Goal: Information Seeking & Learning: Find specific page/section

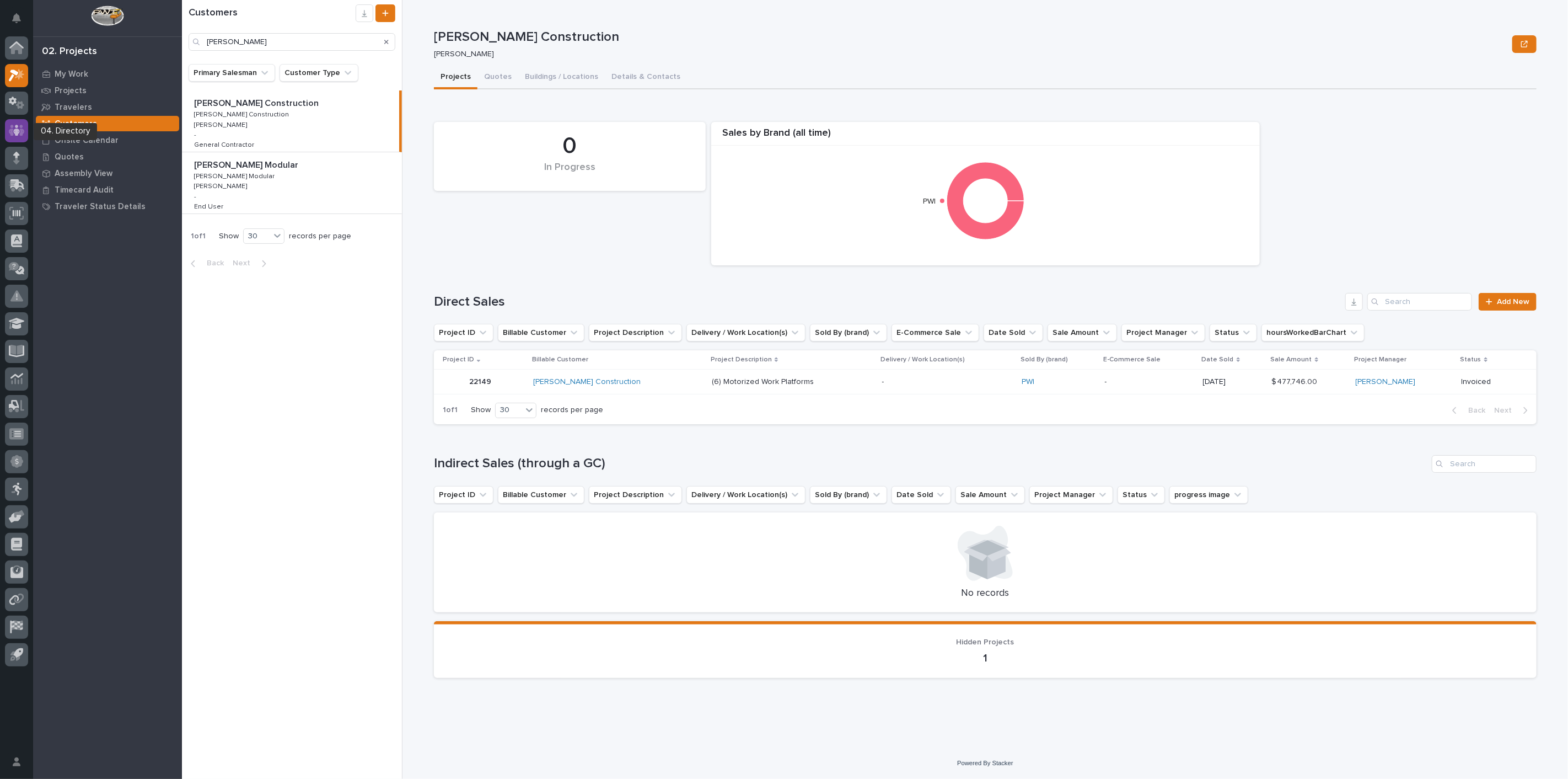
click at [26, 133] on div at bounding box center [17, 131] width 23 height 23
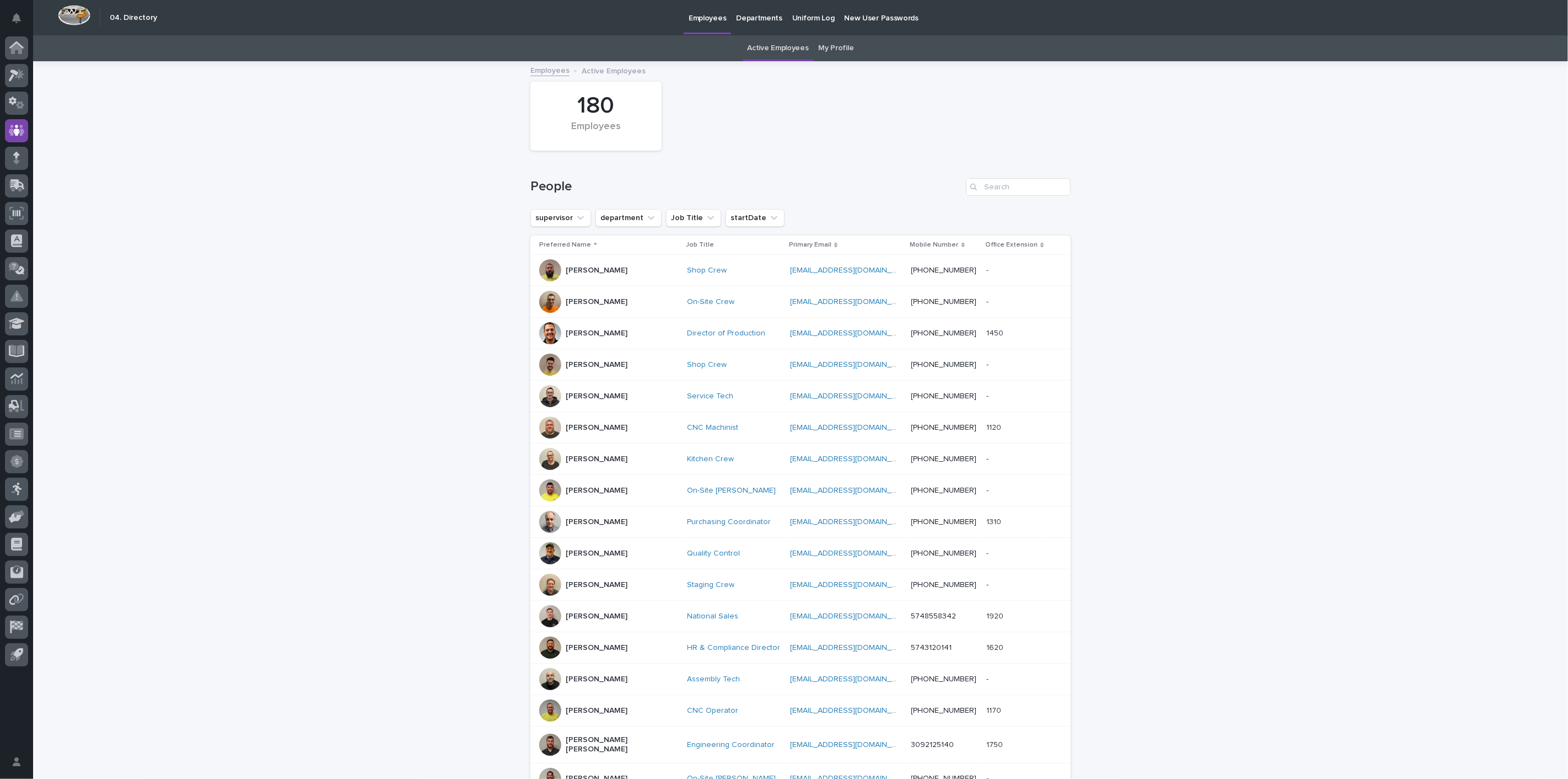
click at [819, 45] on link "My Profile" at bounding box center [836, 48] width 35 height 26
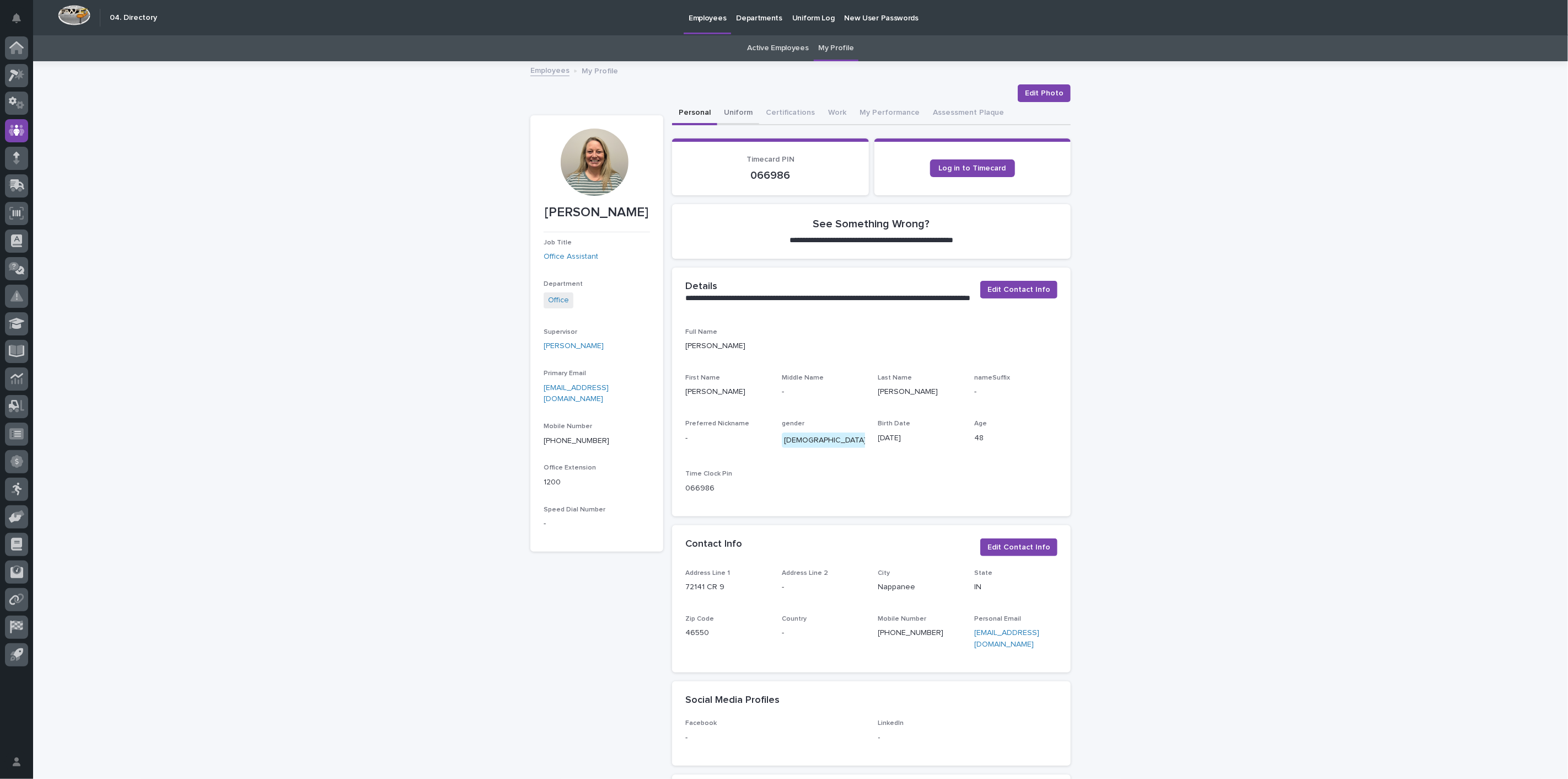
click at [730, 108] on button "Uniform" at bounding box center [738, 113] width 42 height 23
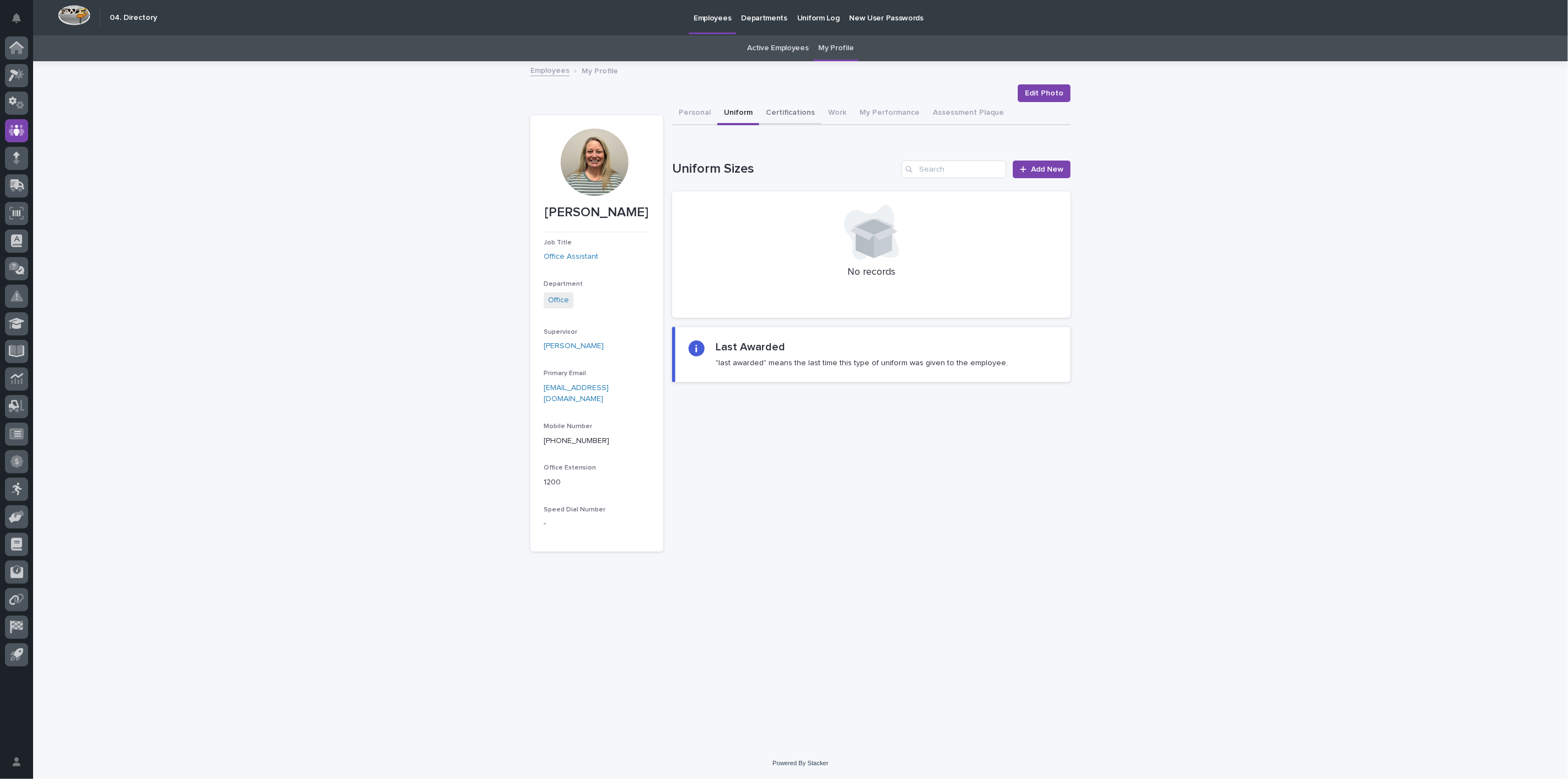
click at [782, 108] on button "Certifications" at bounding box center [789, 113] width 62 height 23
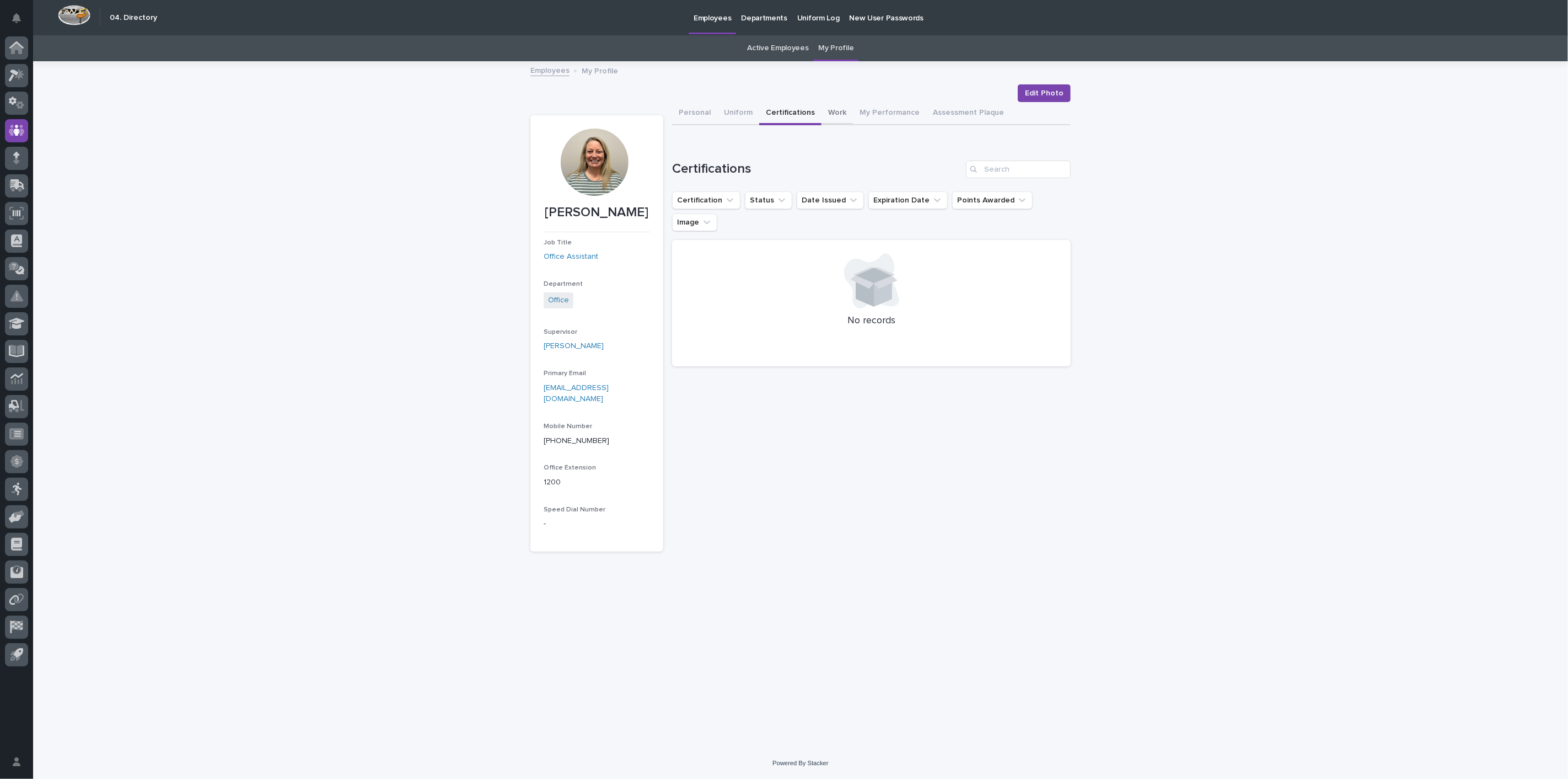
click at [828, 108] on button "Work" at bounding box center [837, 113] width 32 height 23
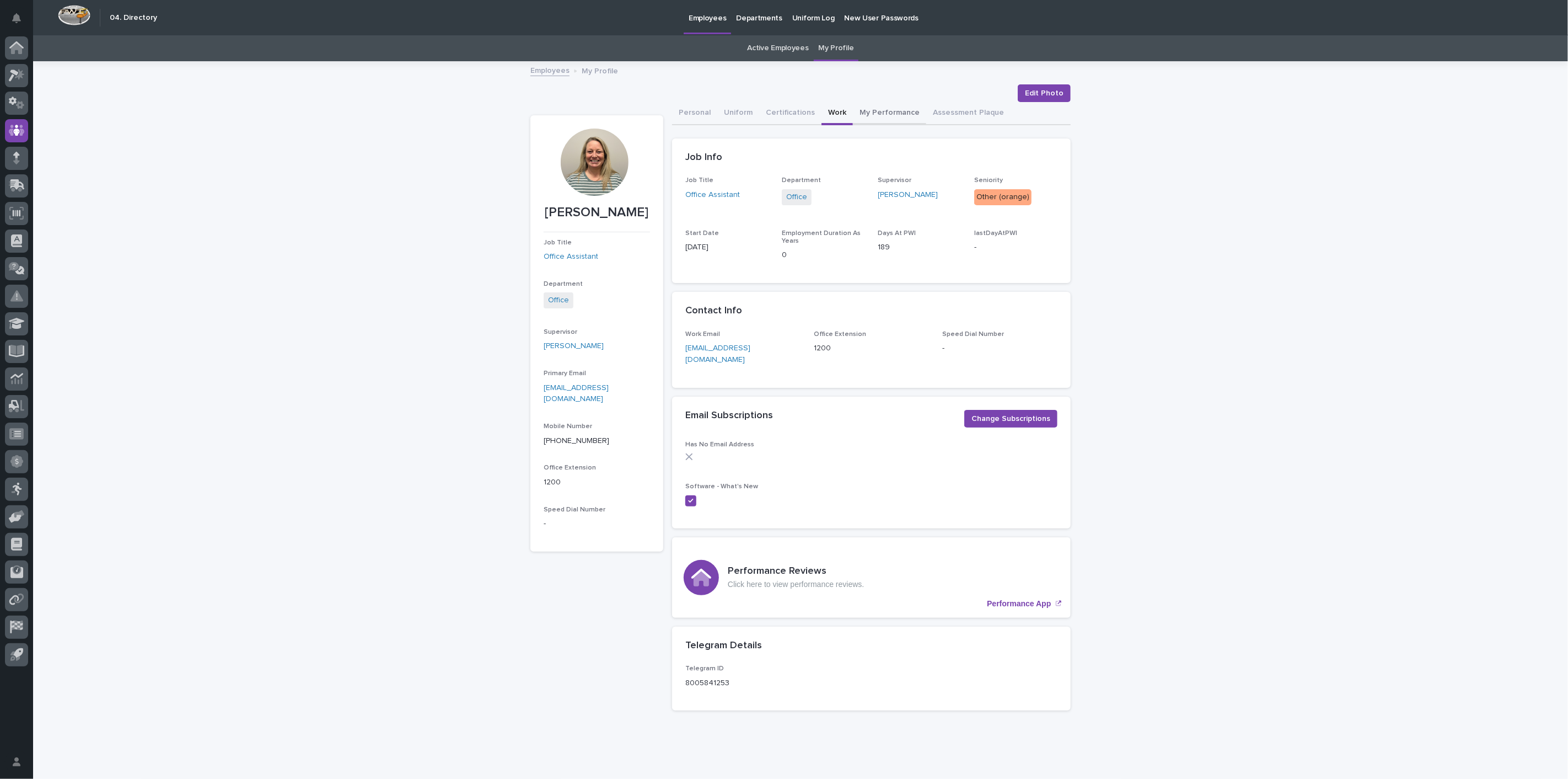
click at [882, 110] on button "My Performance" at bounding box center [889, 113] width 73 height 23
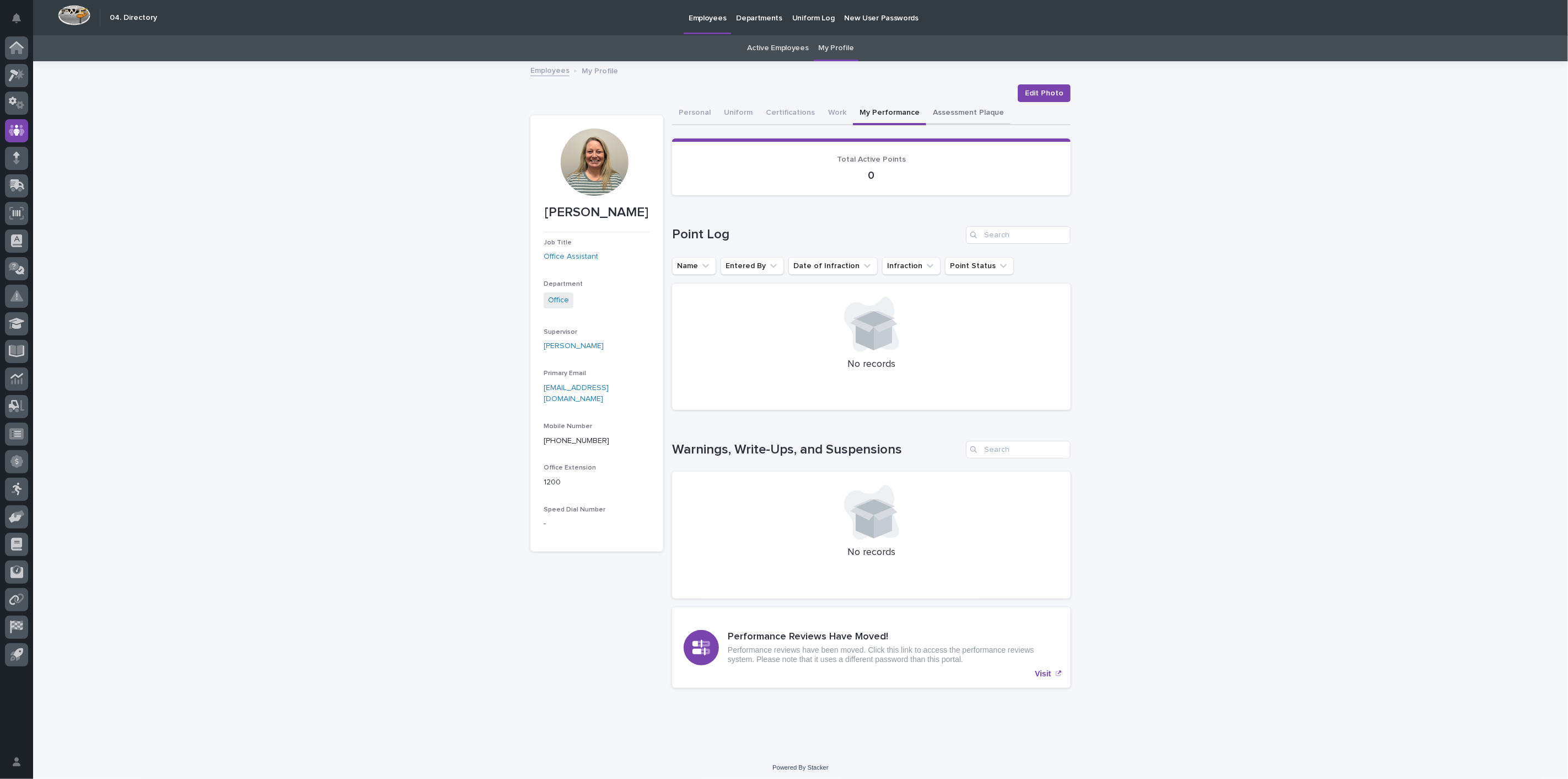
click at [936, 106] on button "Assessment Plaque" at bounding box center [969, 113] width 85 height 23
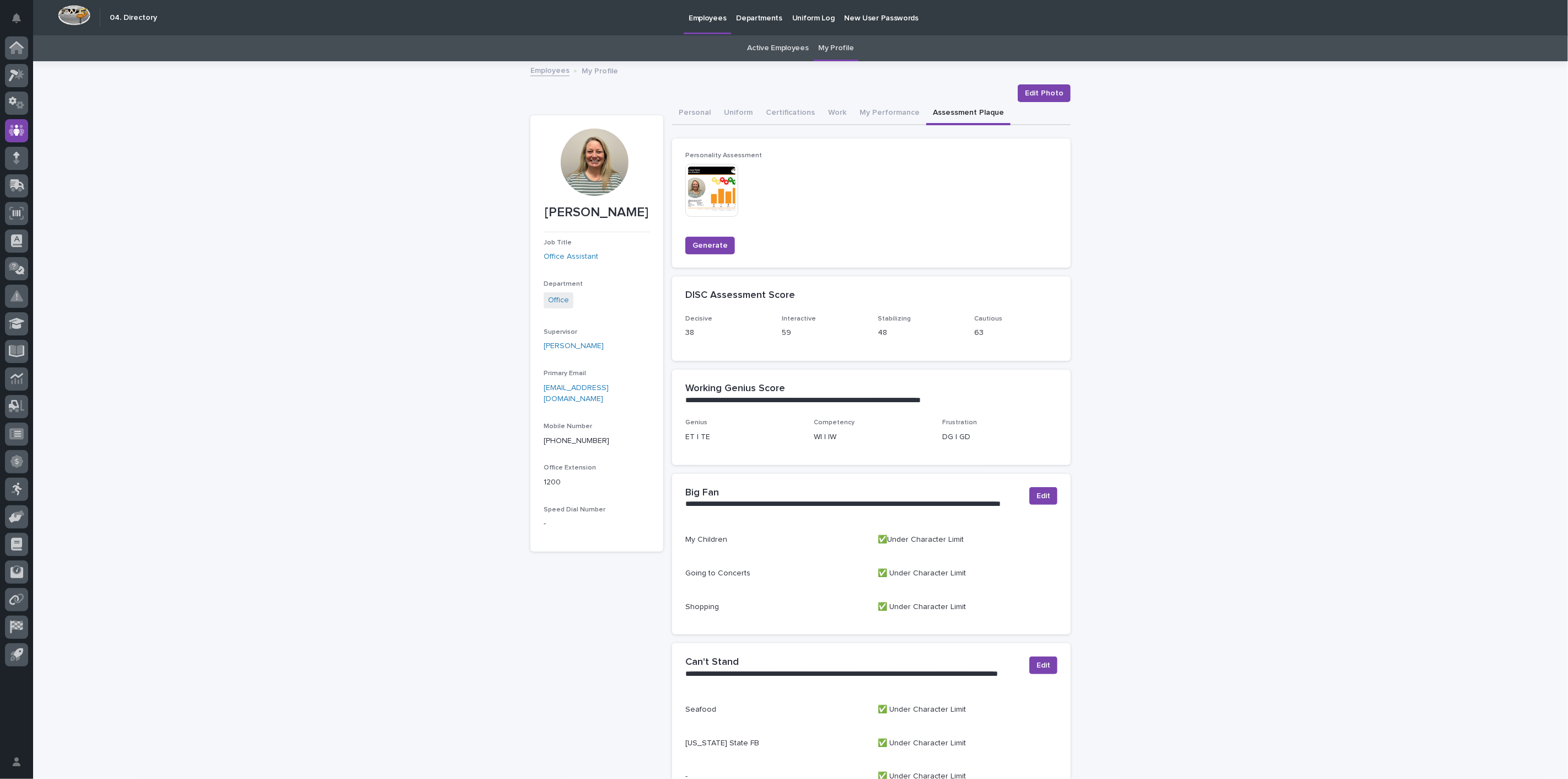
click at [365, 239] on div "**********" at bounding box center [800, 465] width 1535 height 806
click at [760, 17] on p "Departments" at bounding box center [759, 12] width 46 height 23
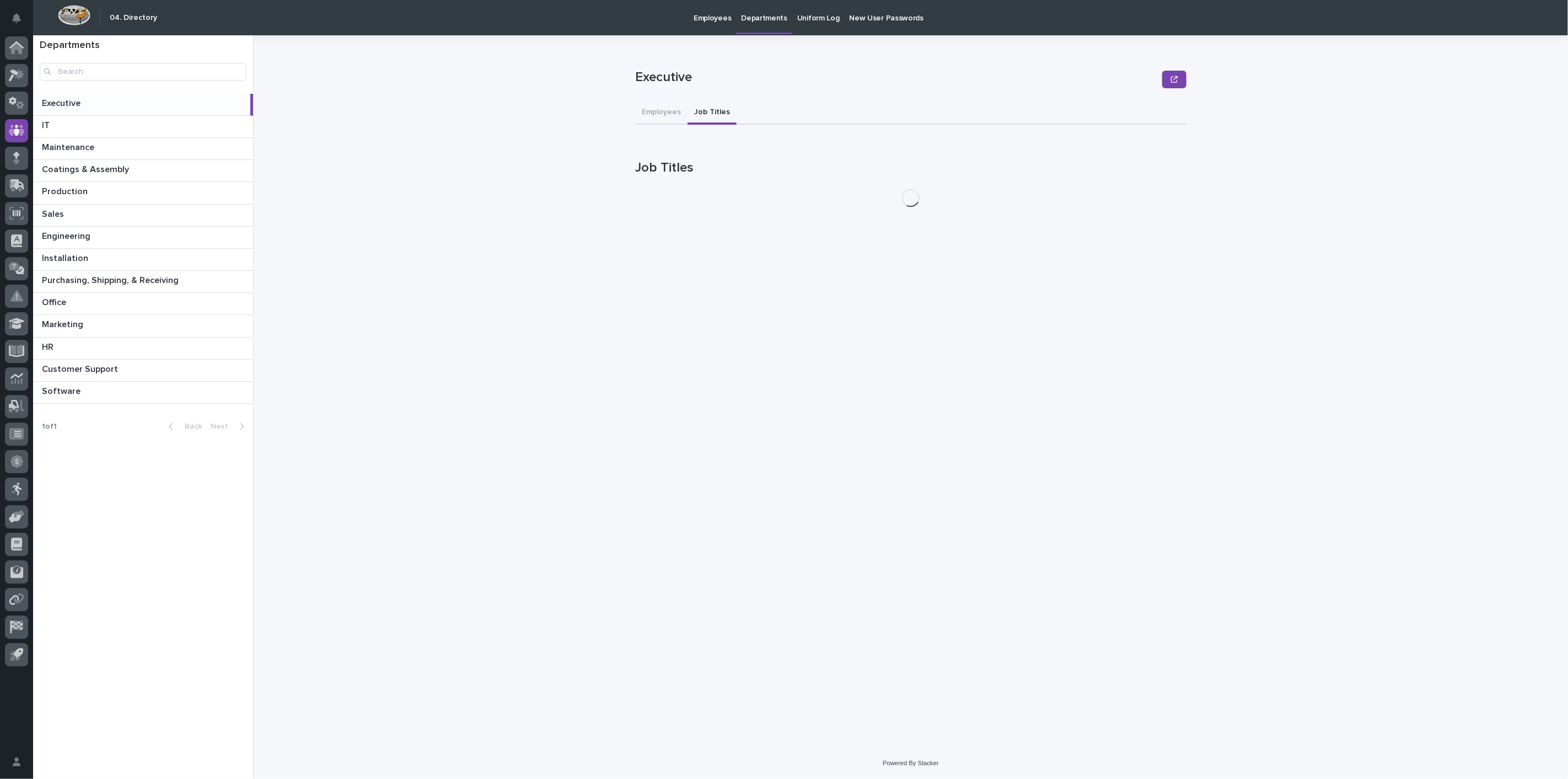
click at [711, 113] on button "Job Titles" at bounding box center [712, 113] width 50 height 23
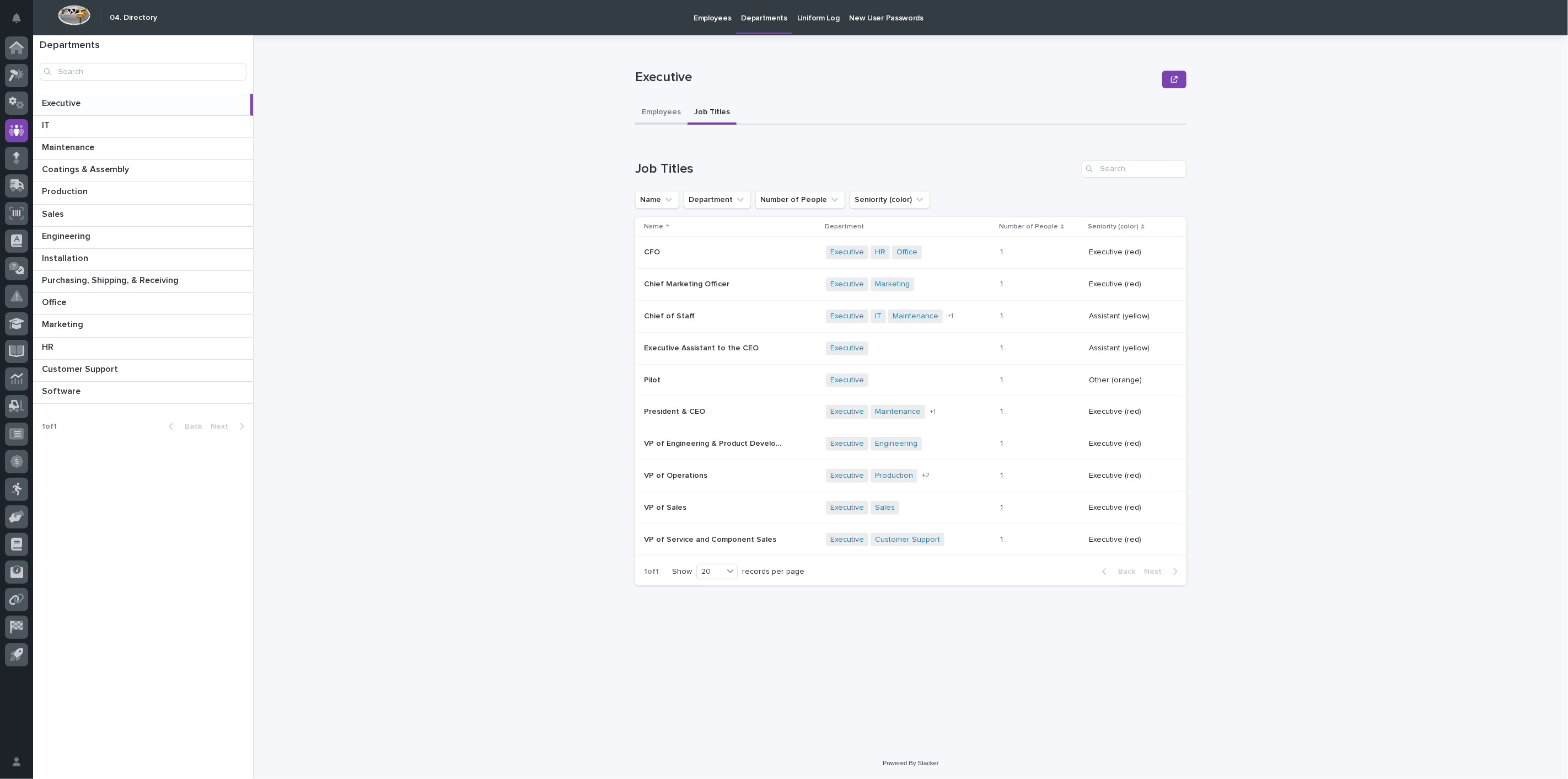
click at [656, 104] on button "Employees" at bounding box center [662, 113] width 52 height 23
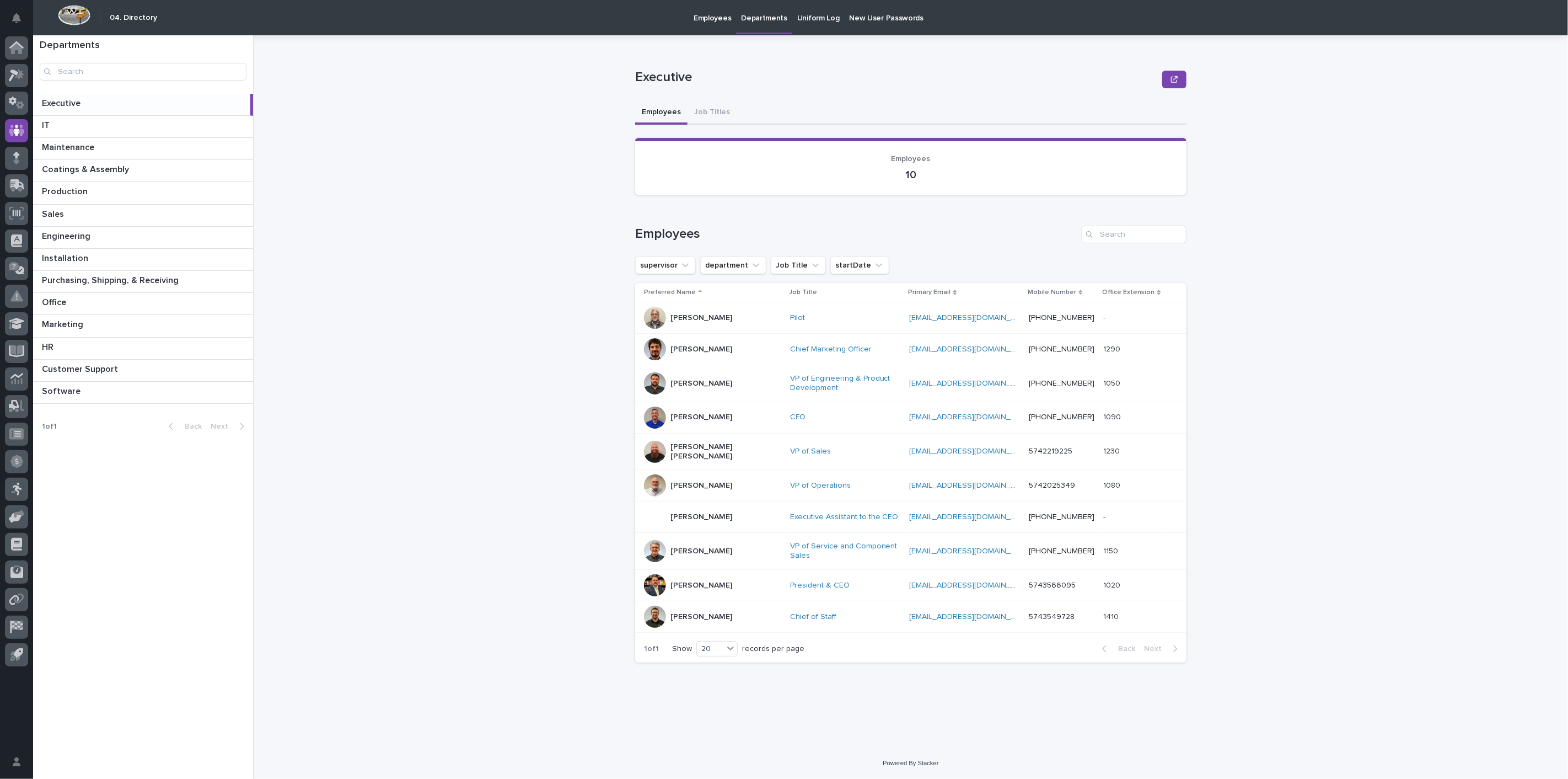
click at [716, 512] on p "[PERSON_NAME]" at bounding box center [701, 517] width 62 height 9
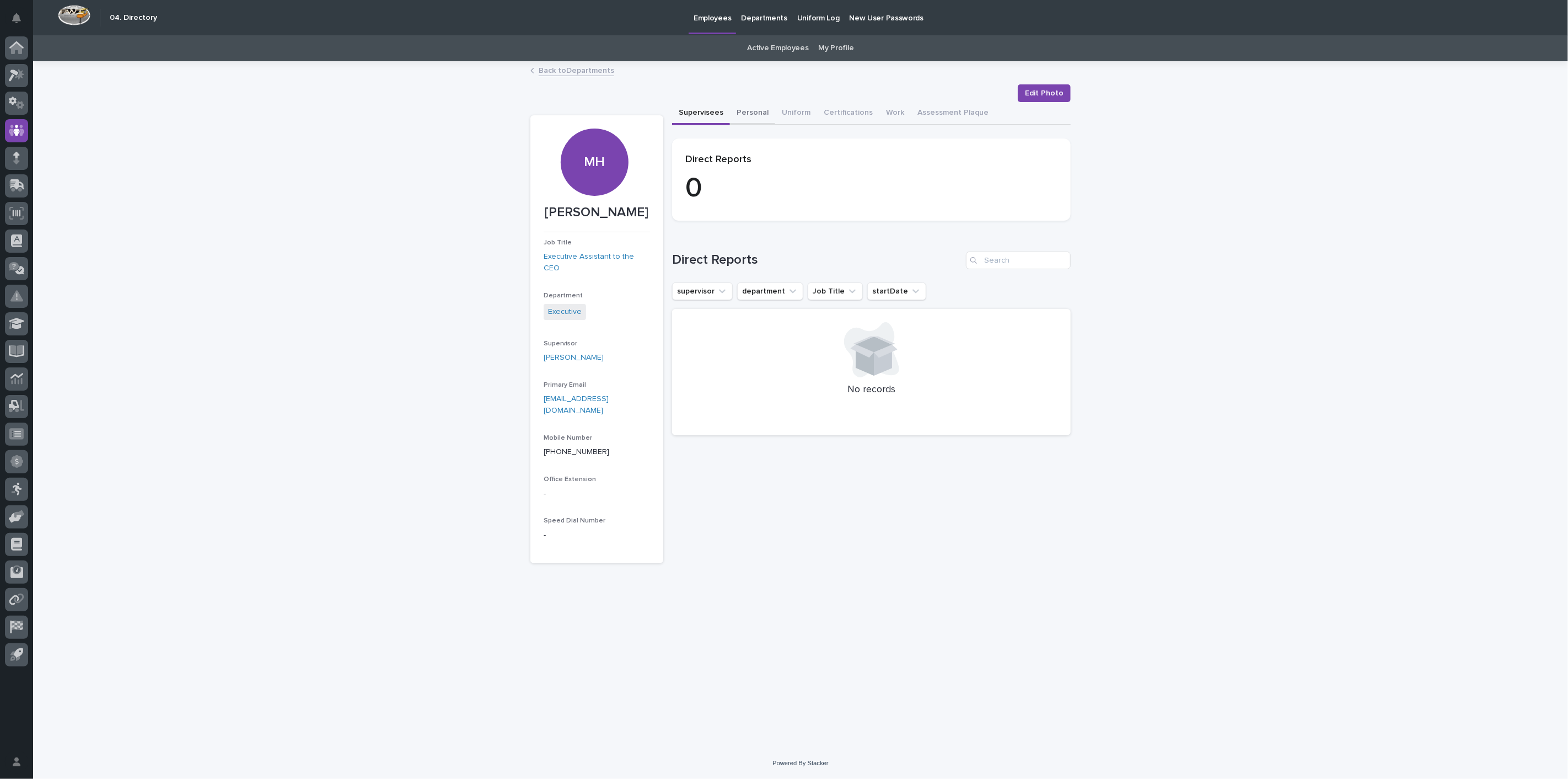
click at [746, 111] on button "Personal" at bounding box center [752, 113] width 45 height 23
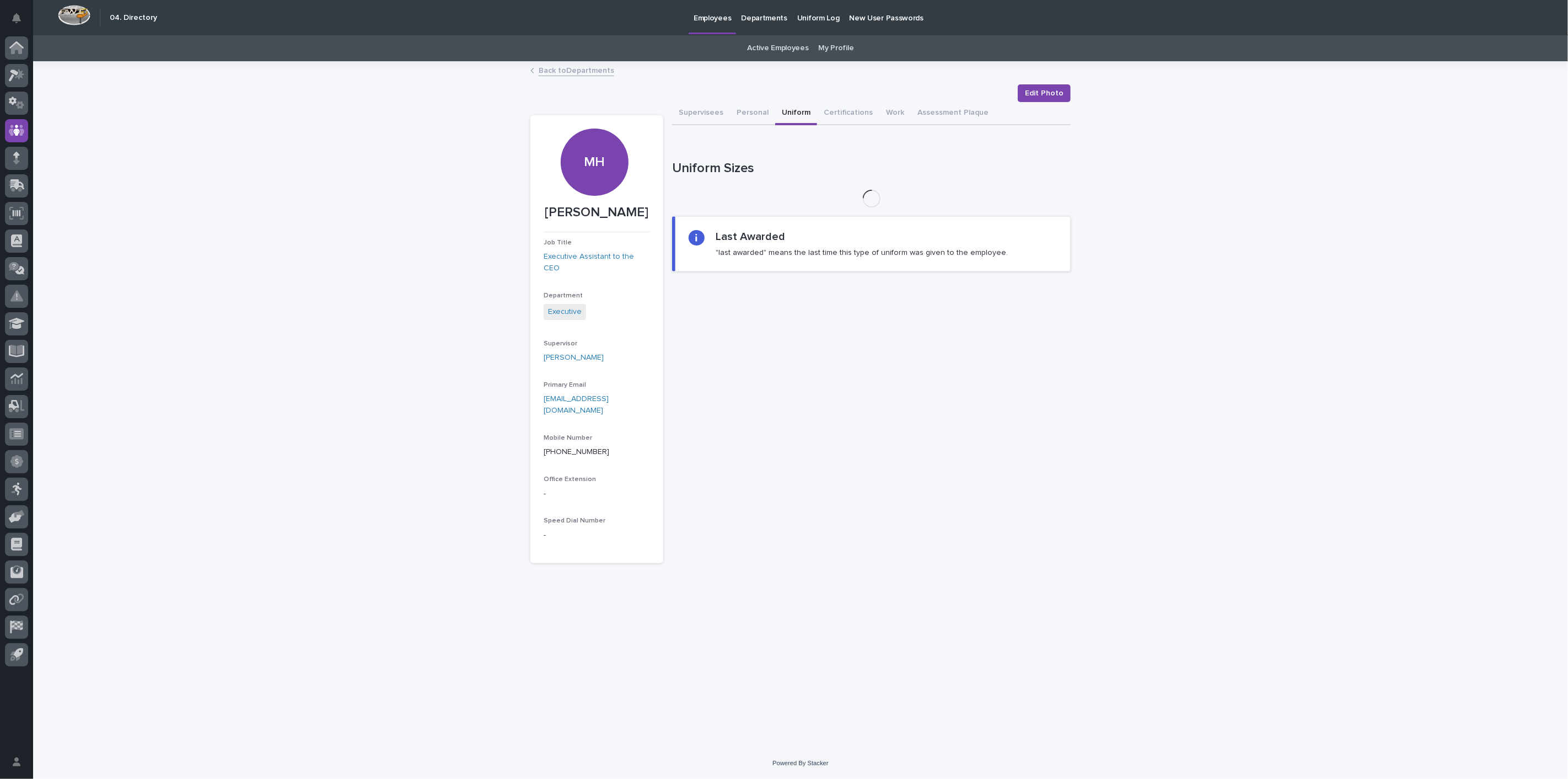
click at [792, 110] on button "Uniform" at bounding box center [796, 113] width 42 height 23
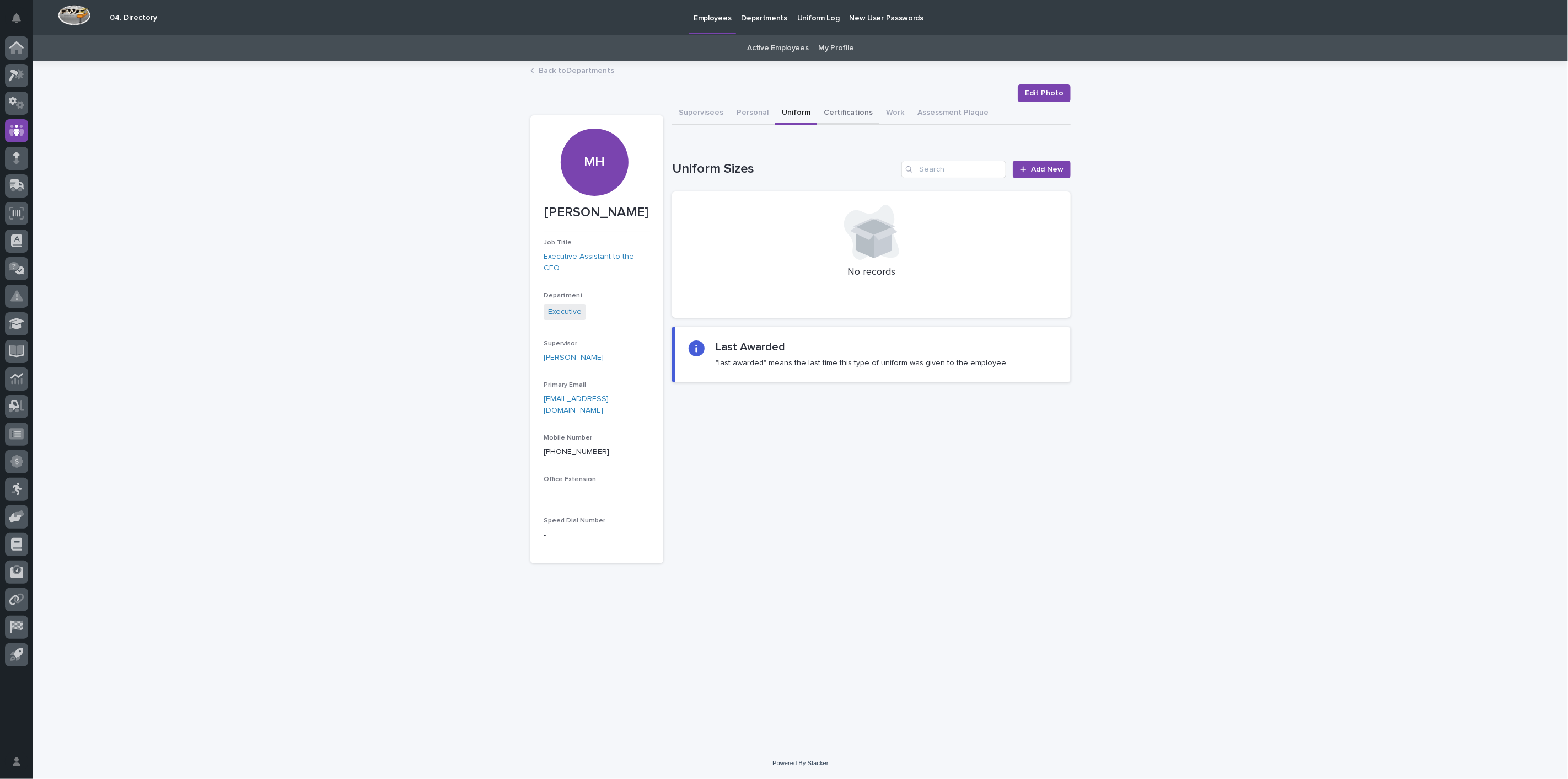
click at [836, 116] on button "Certifications" at bounding box center [848, 113] width 62 height 23
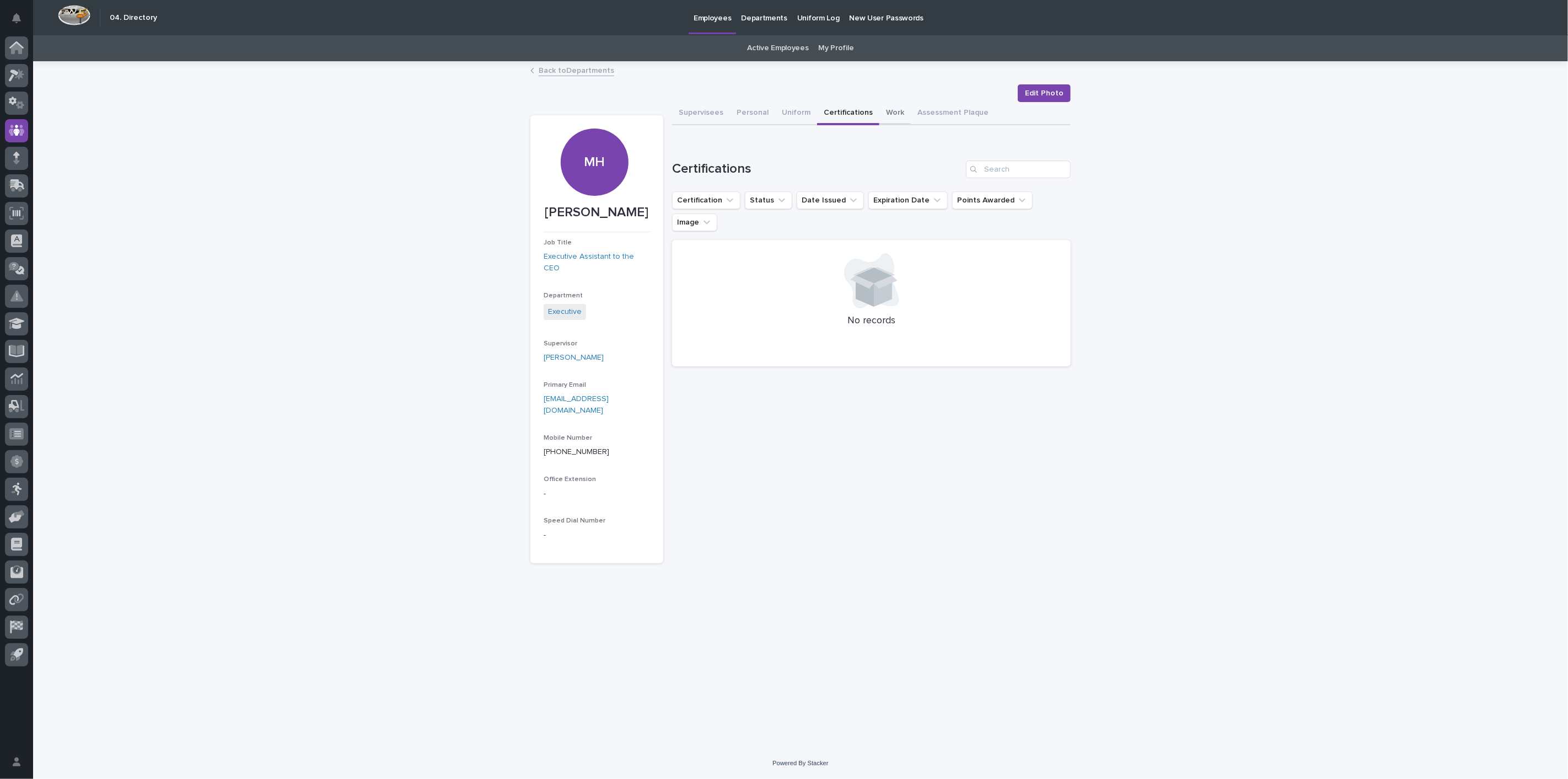
click at [890, 113] on button "Work" at bounding box center [895, 113] width 32 height 23
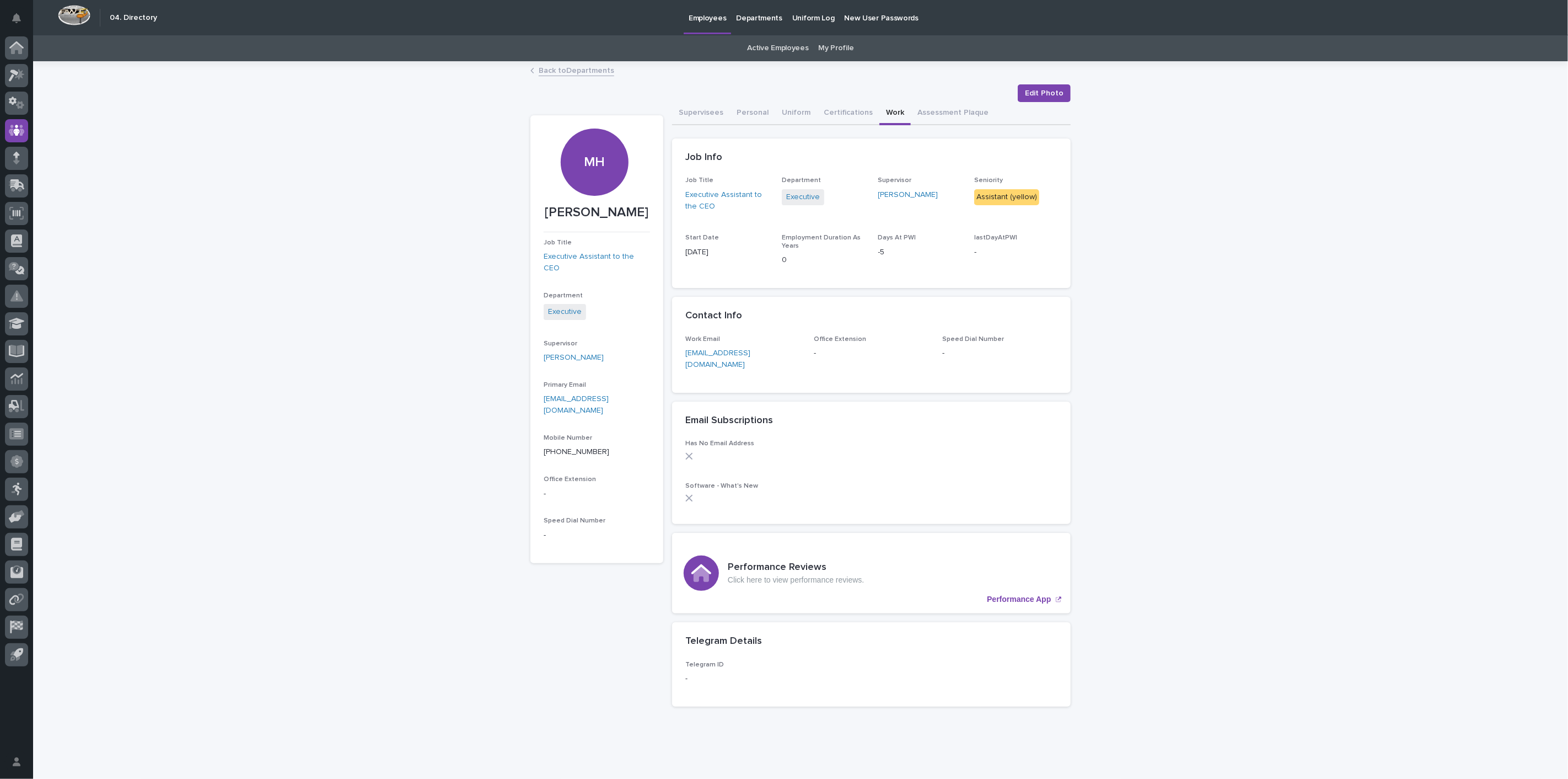
click at [1157, 508] on div "Loading... Saving… Loading... Saving… [PERSON_NAME] Edit Photo Edit Photo MH [P…" at bounding box center [800, 416] width 1535 height 709
click at [14, 656] on icon at bounding box center [17, 655] width 13 height 13
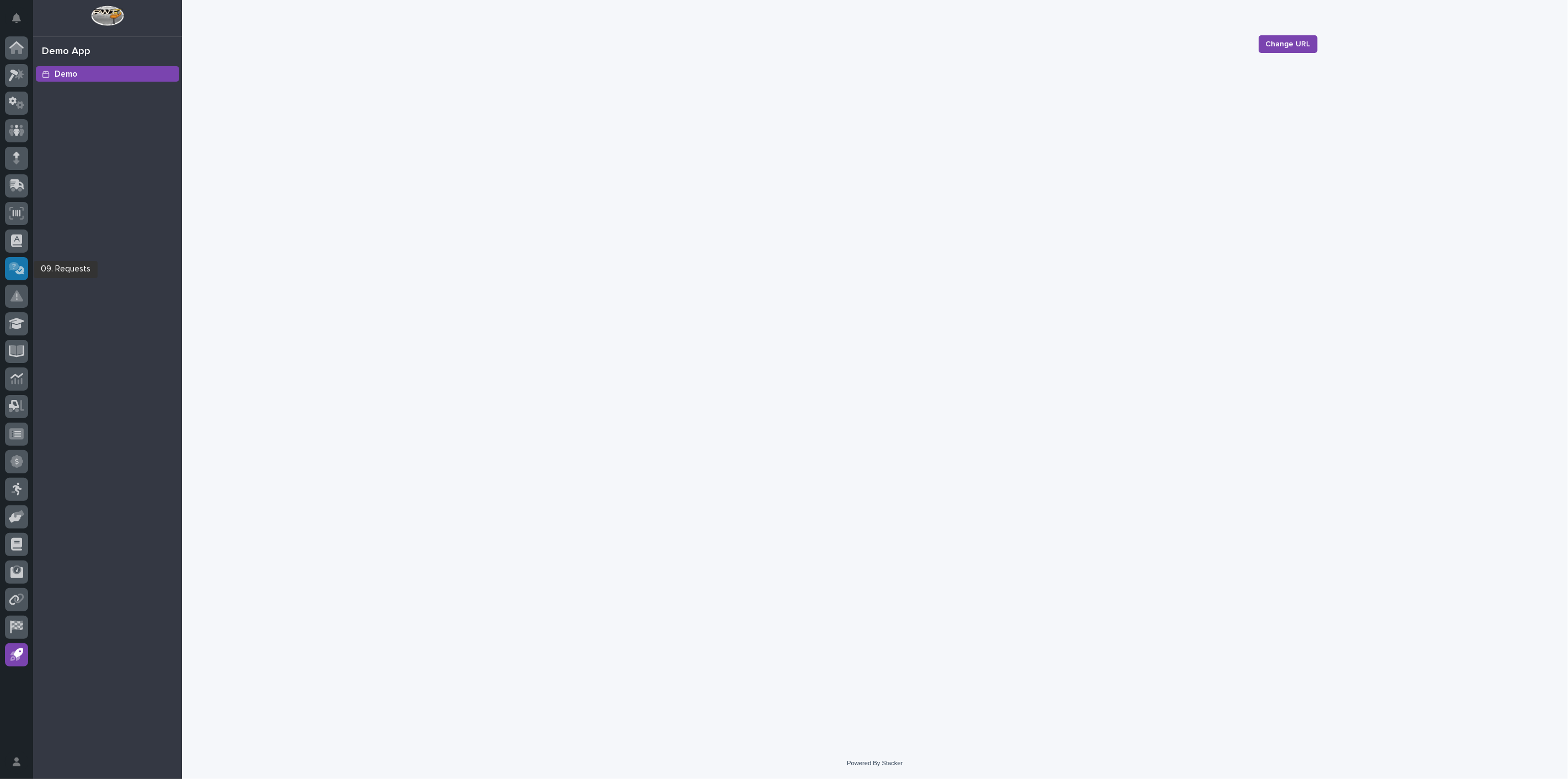
click at [20, 268] on icon at bounding box center [17, 269] width 12 height 11
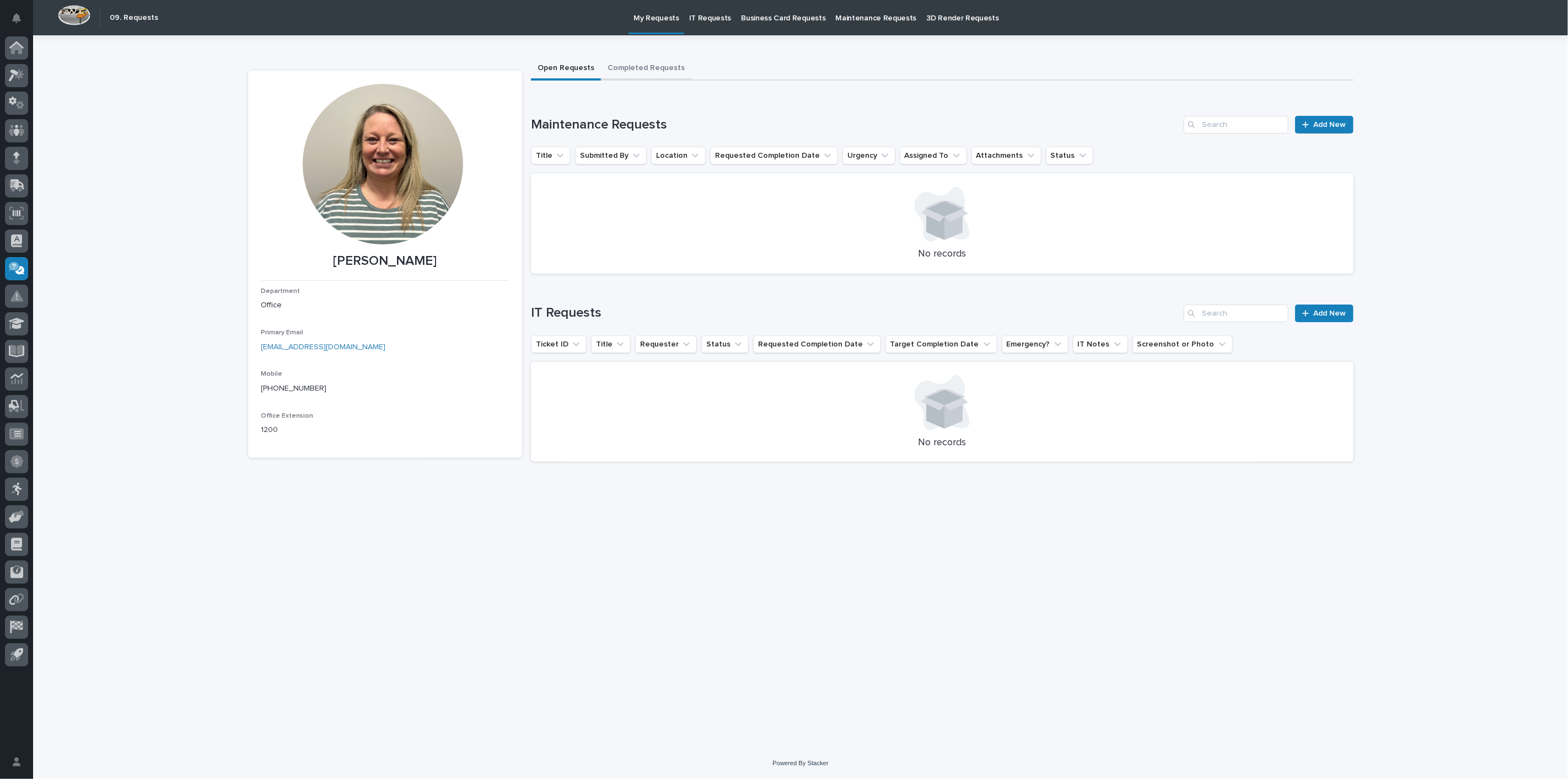
click at [623, 70] on button "Completed Requests" at bounding box center [646, 69] width 90 height 23
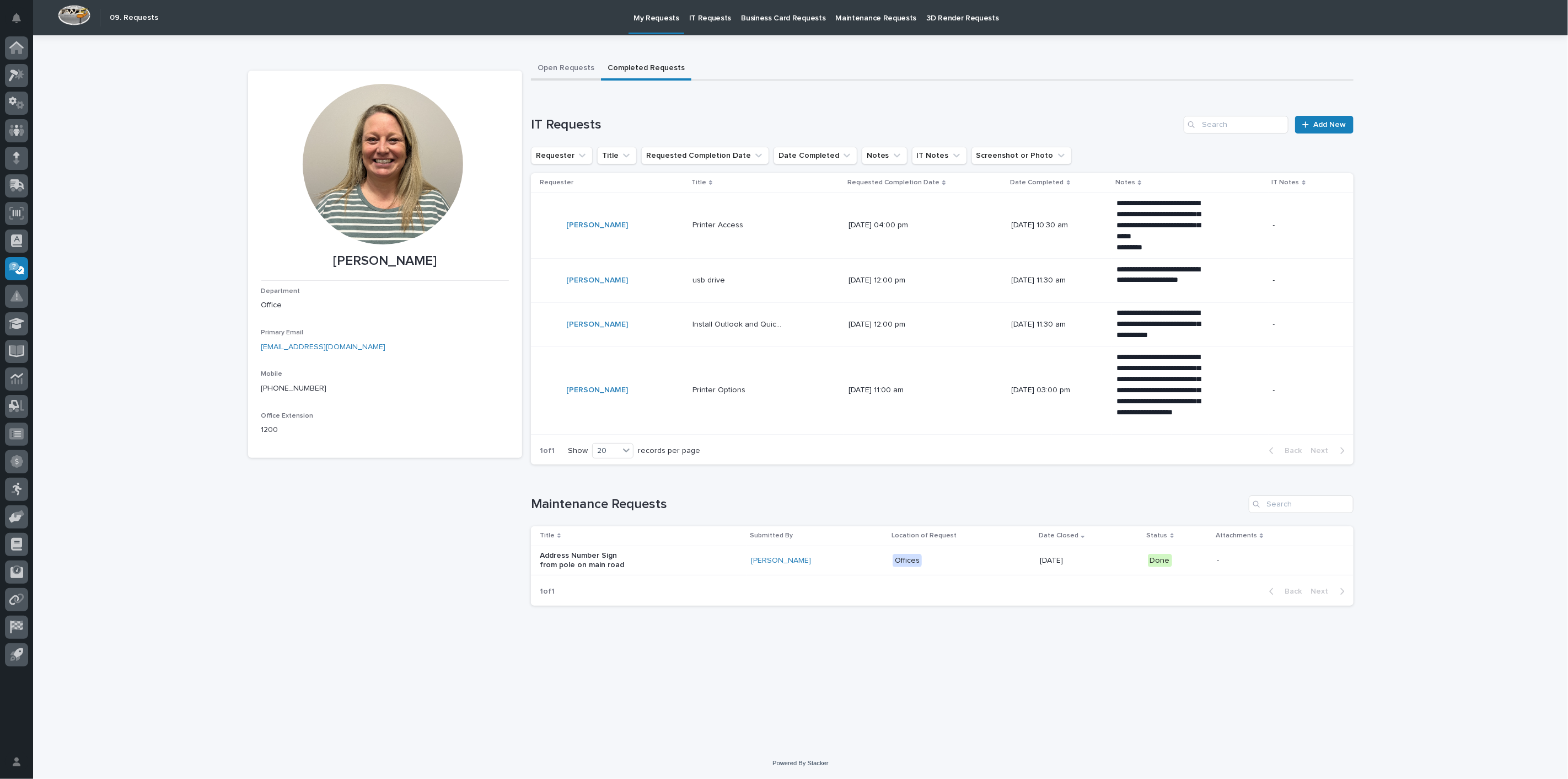
click at [567, 73] on button "Open Requests" at bounding box center [566, 69] width 70 height 23
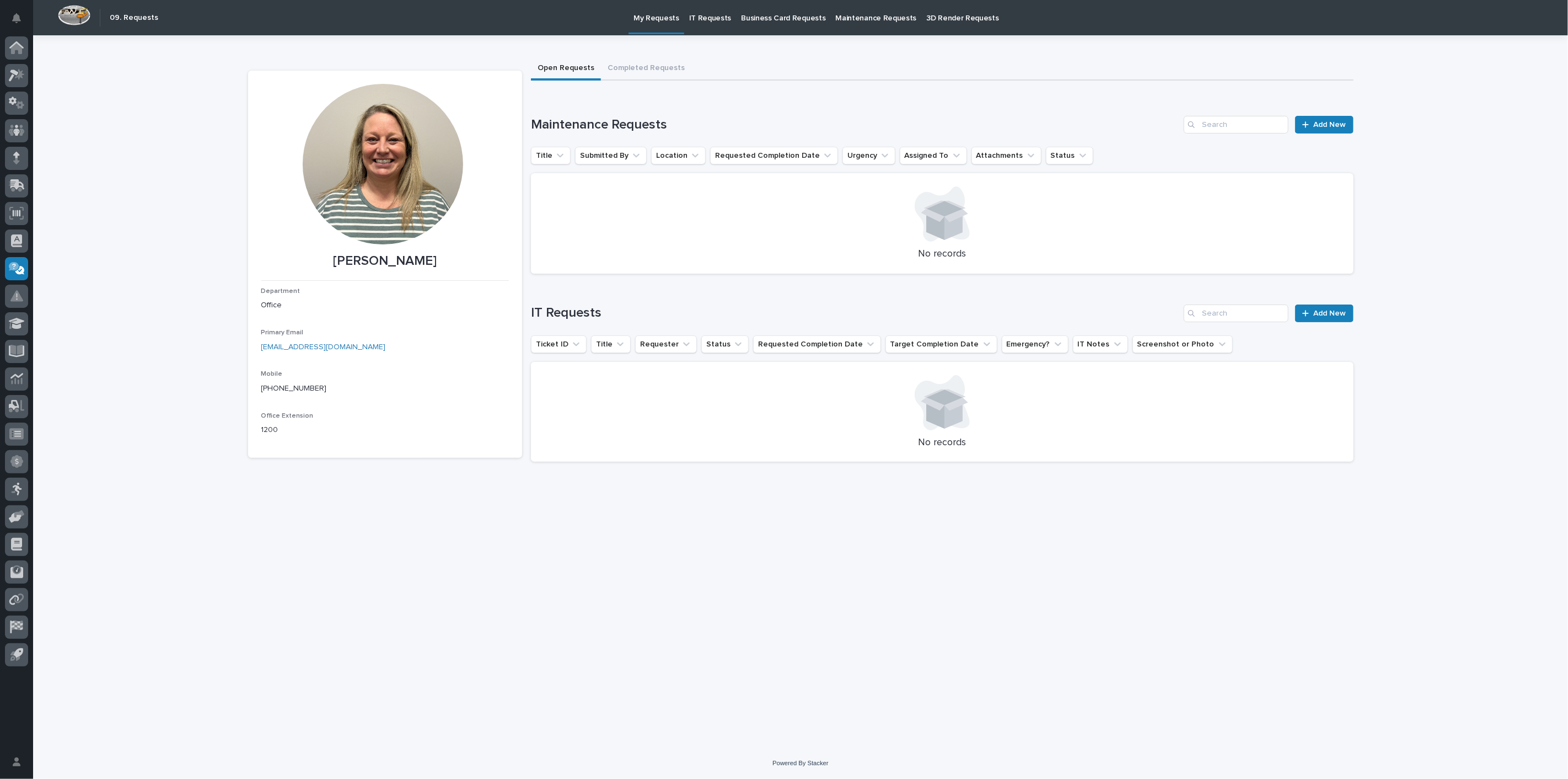
click at [705, 23] on link "IT Requests" at bounding box center [710, 17] width 52 height 34
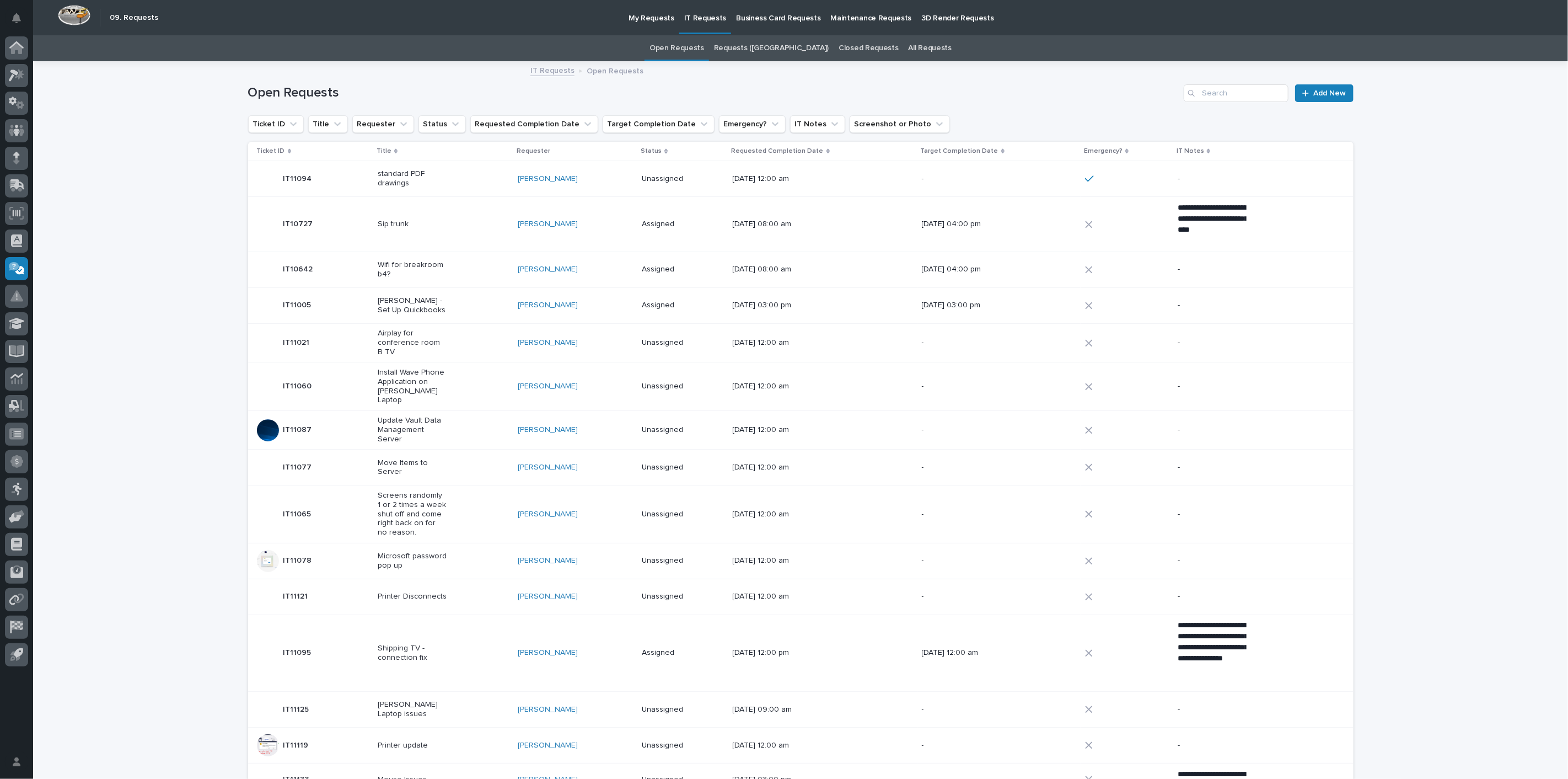
click at [761, 18] on p "Business Card Requests" at bounding box center [779, 12] width 85 height 23
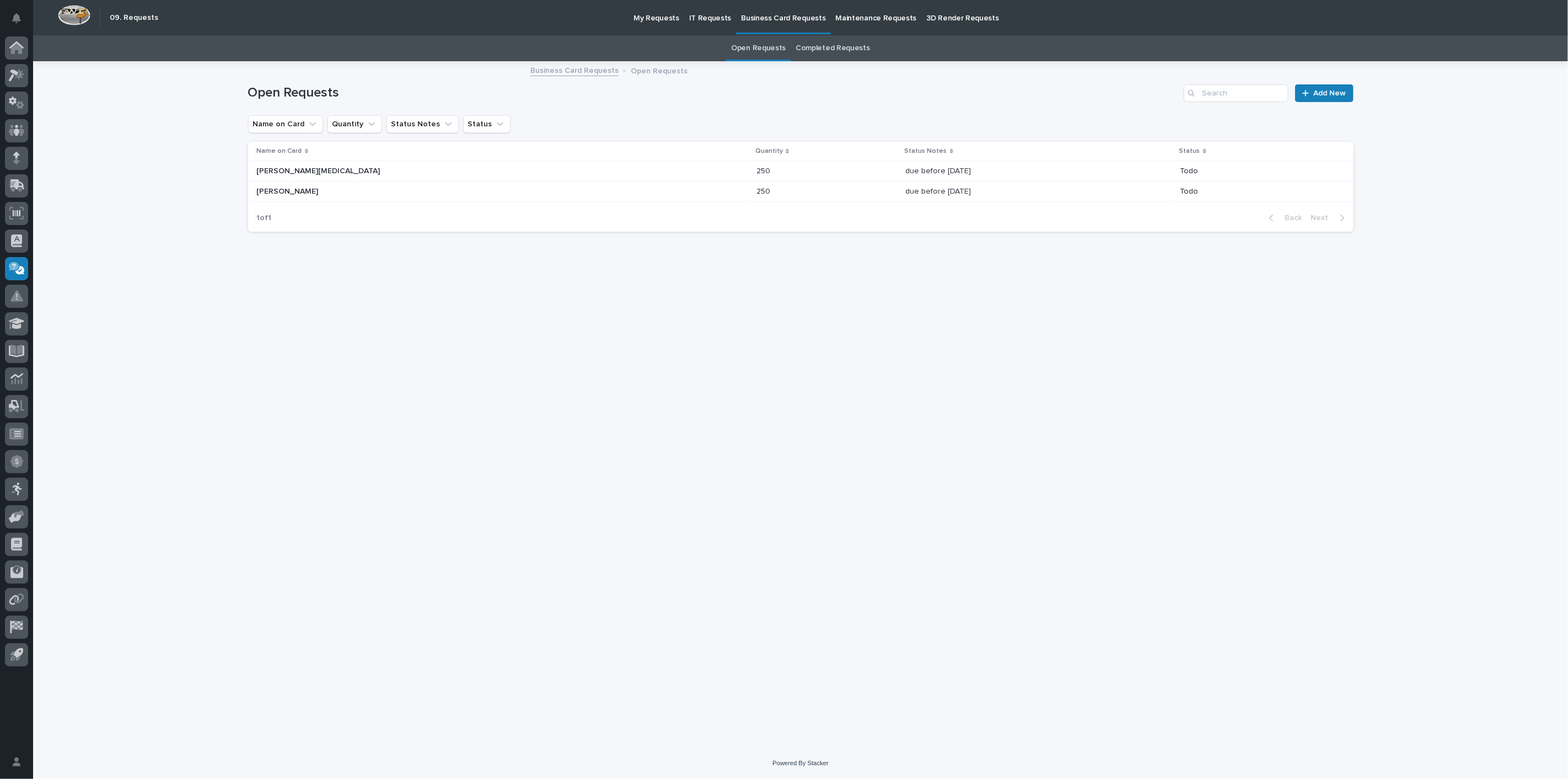
click at [844, 19] on p "Maintenance Requests" at bounding box center [877, 12] width 81 height 23
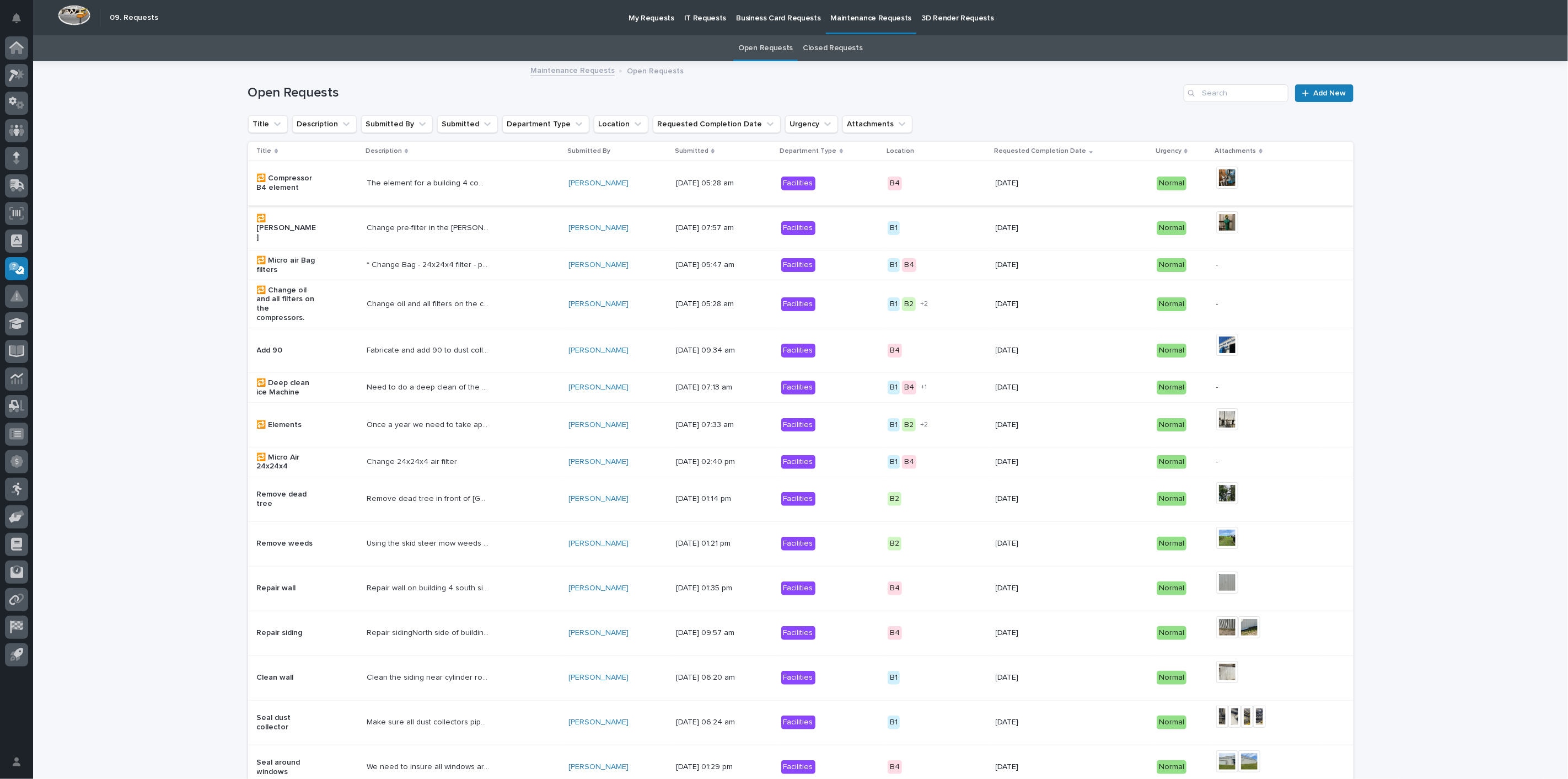
click at [1217, 173] on img at bounding box center [1227, 177] width 23 height 23
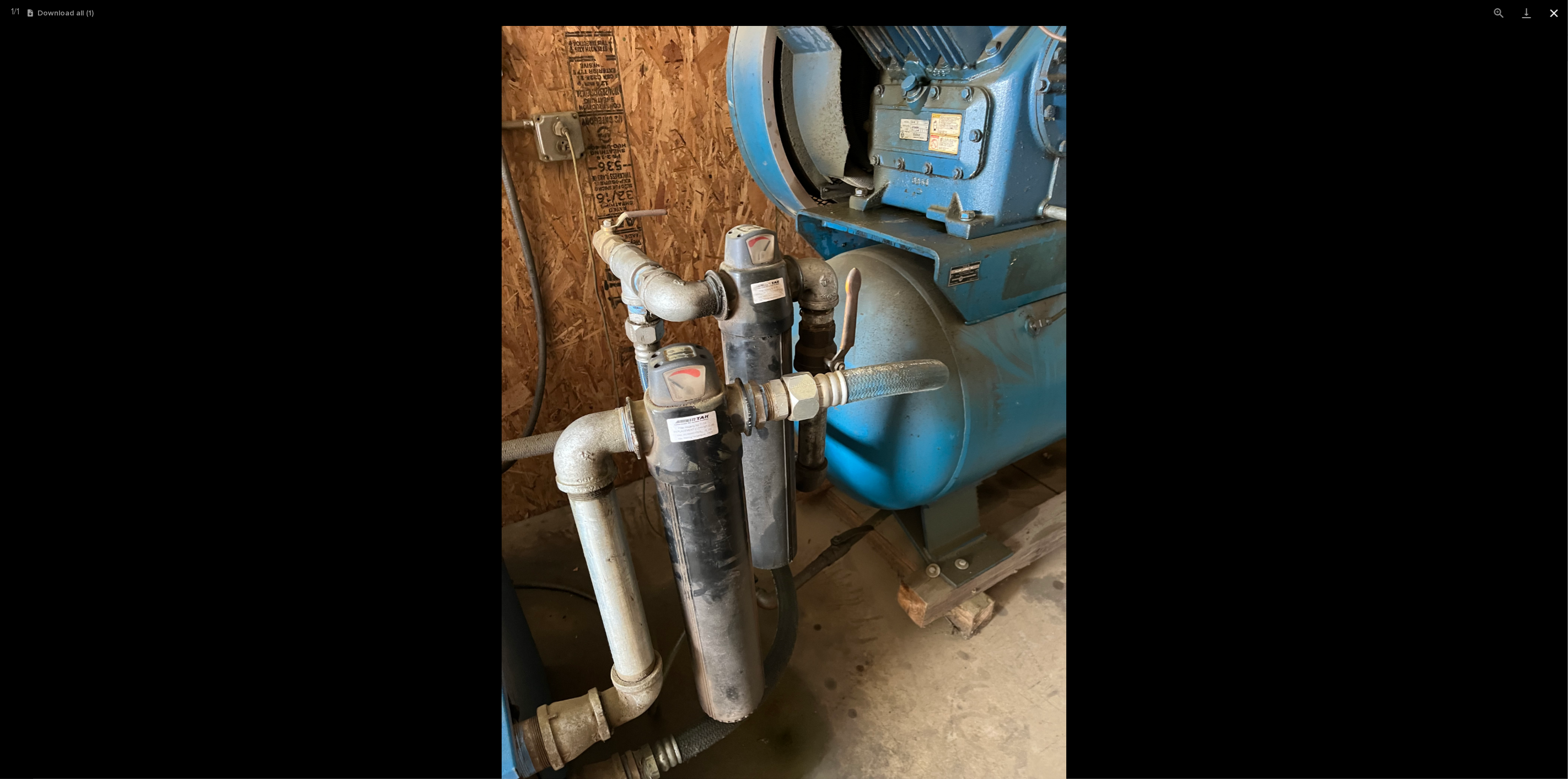
click at [1556, 5] on button "Close gallery" at bounding box center [1554, 13] width 28 height 26
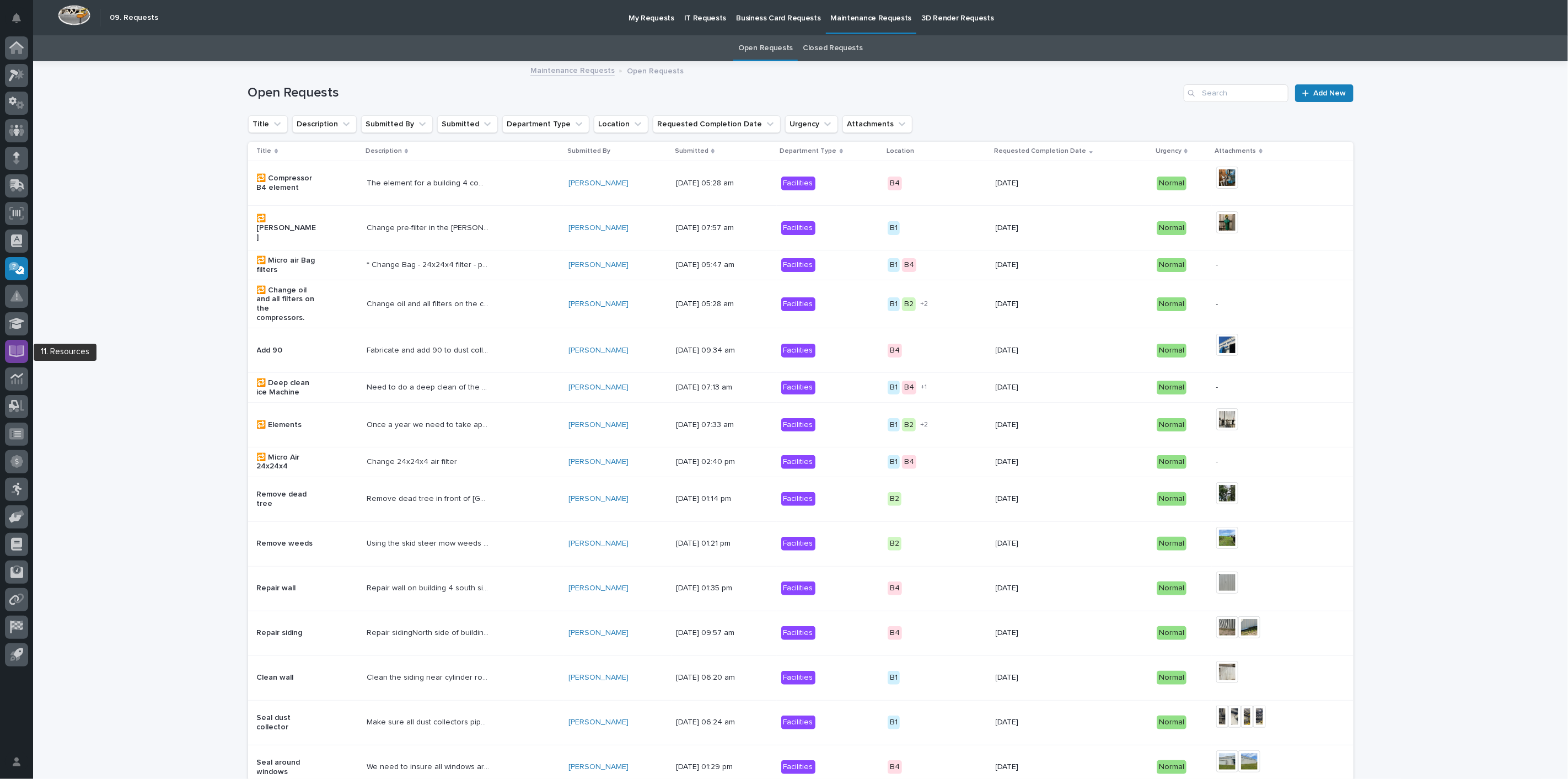
click at [19, 351] on icon at bounding box center [17, 350] width 13 height 11
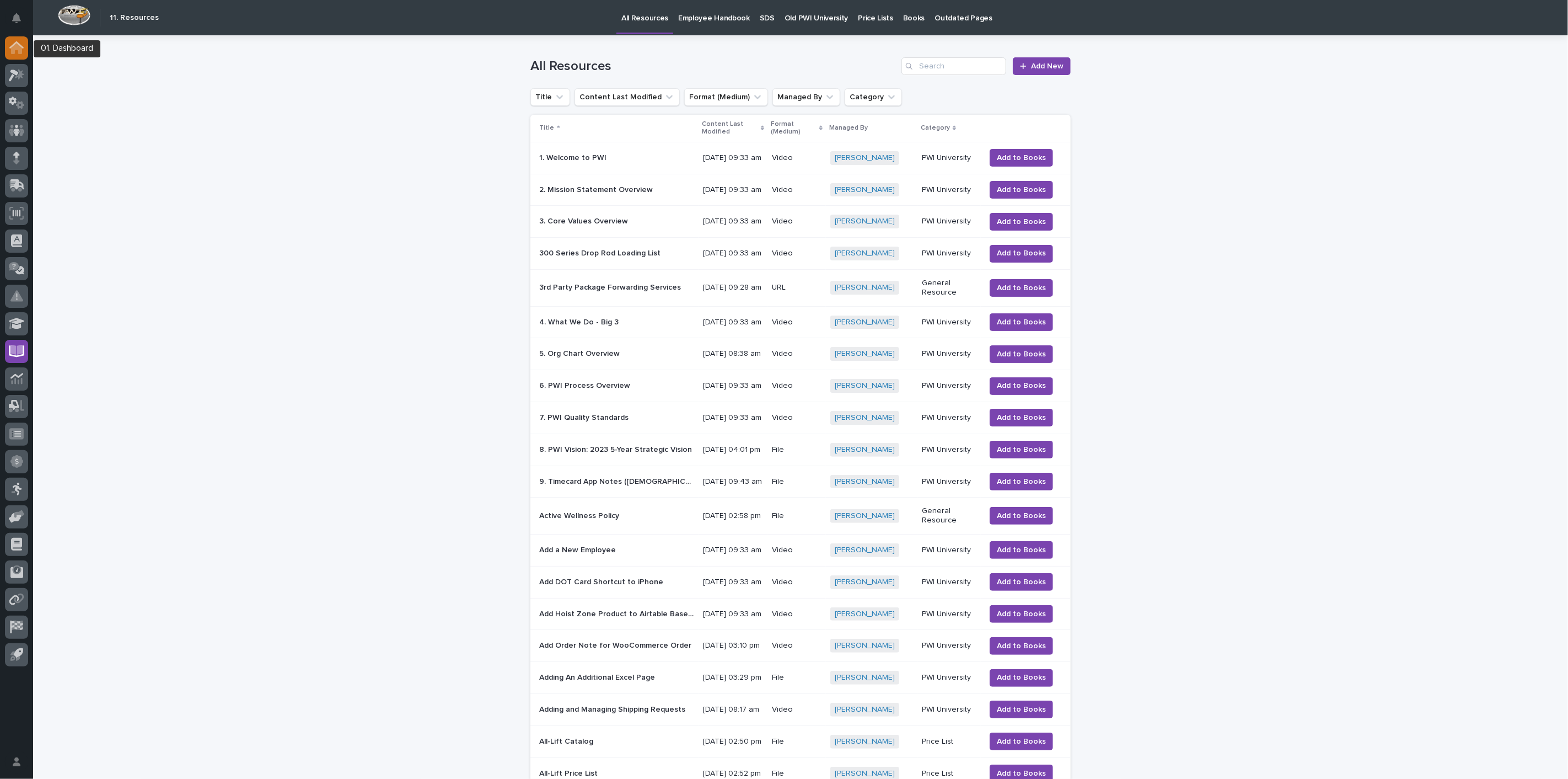
click at [20, 44] on icon at bounding box center [16, 45] width 14 height 7
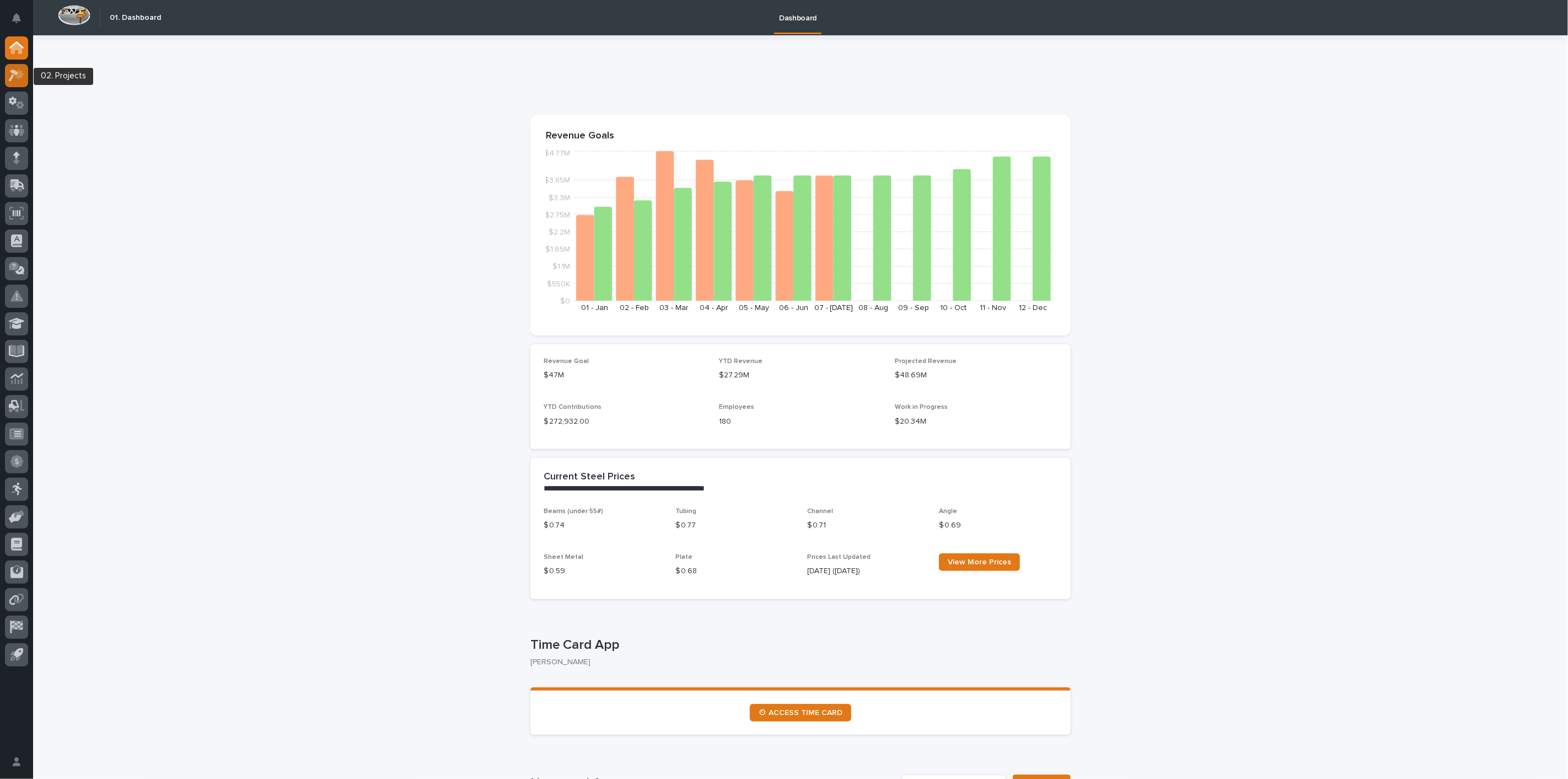
click at [12, 77] on icon at bounding box center [14, 75] width 10 height 12
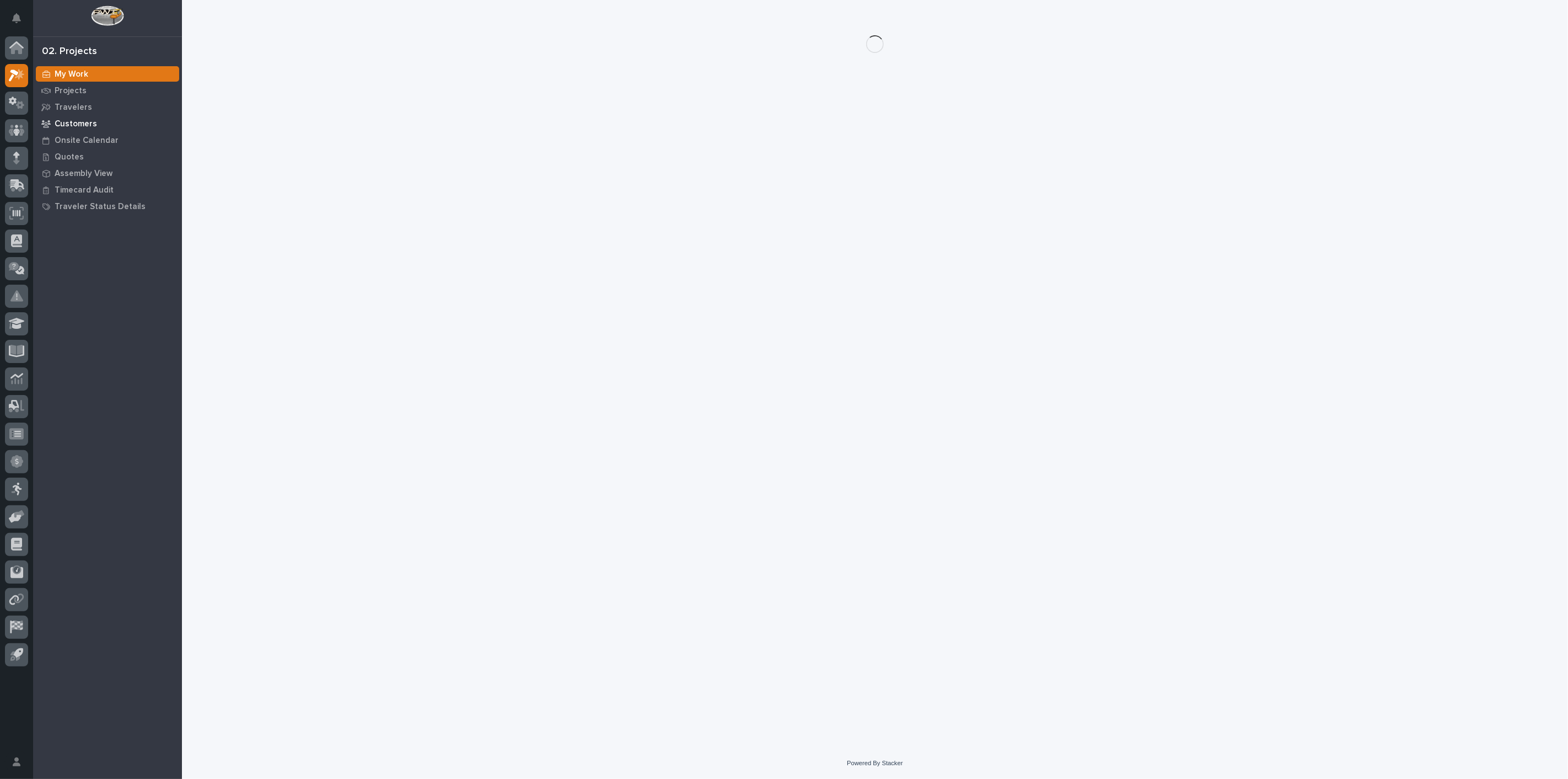
click at [76, 122] on p "Customers" at bounding box center [76, 123] width 42 height 10
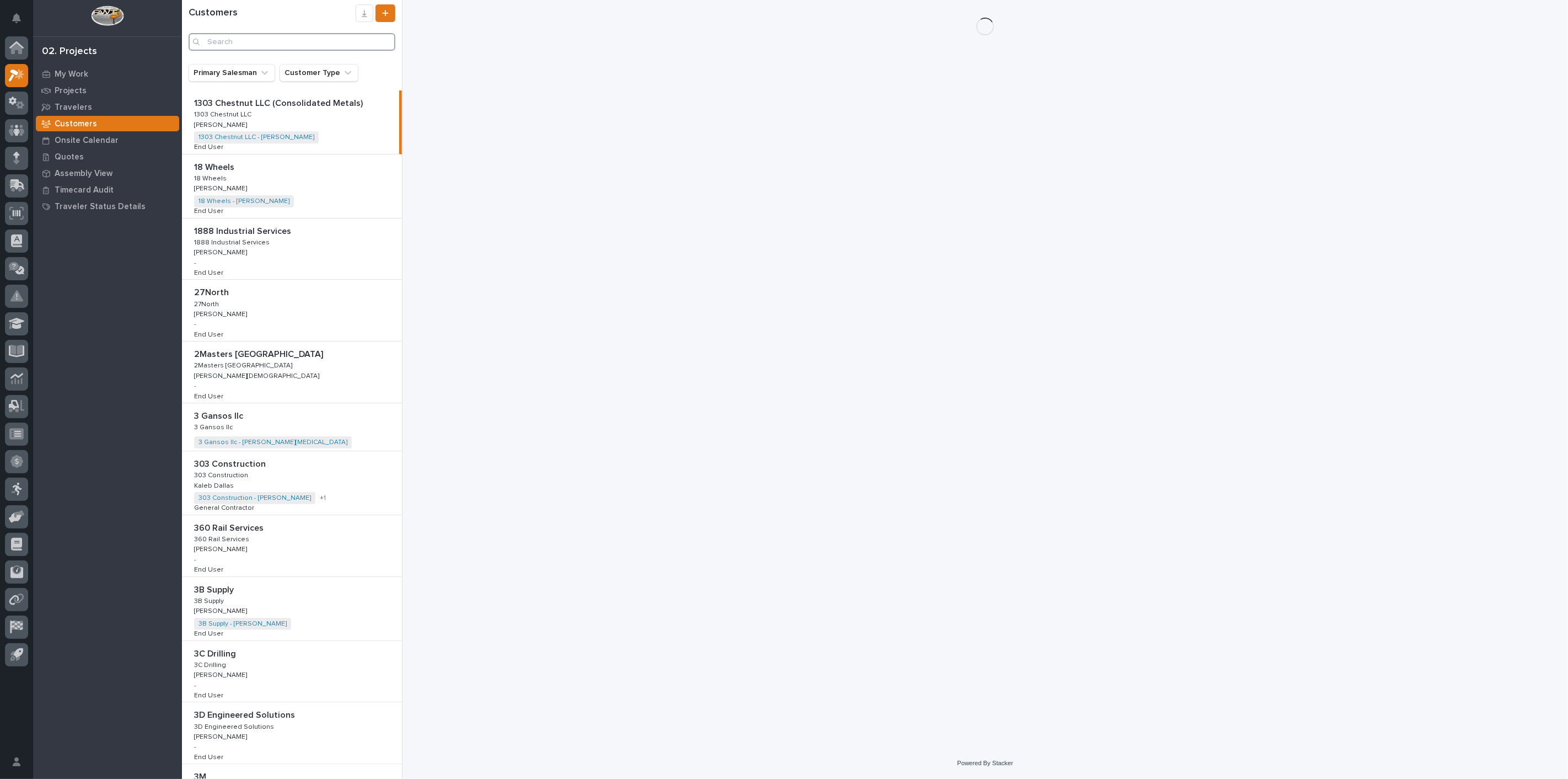
click at [287, 41] on input "Search" at bounding box center [292, 42] width 207 height 18
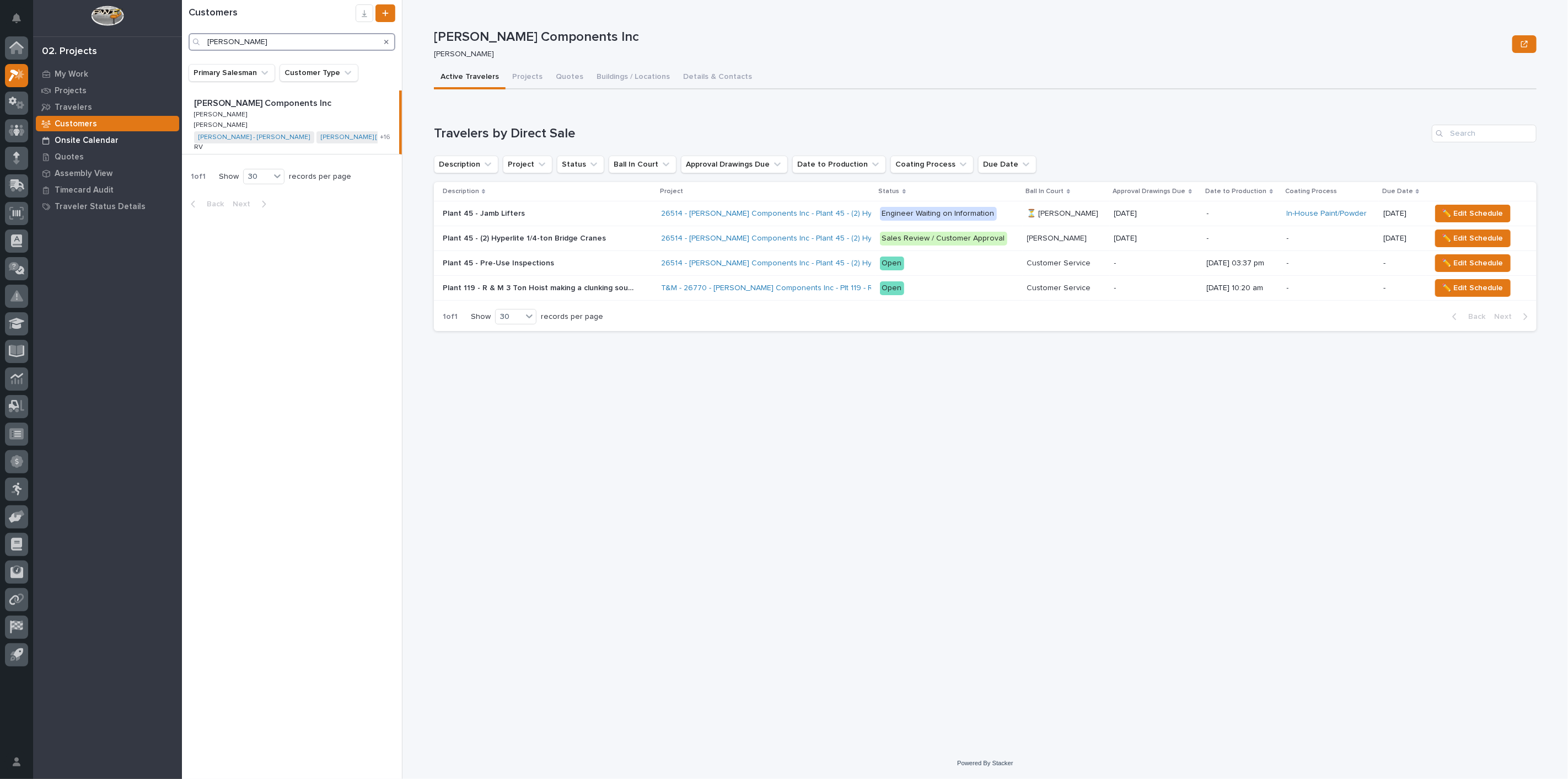
type input "[PERSON_NAME]"
click at [95, 143] on p "Onsite Calendar" at bounding box center [86, 140] width 64 height 10
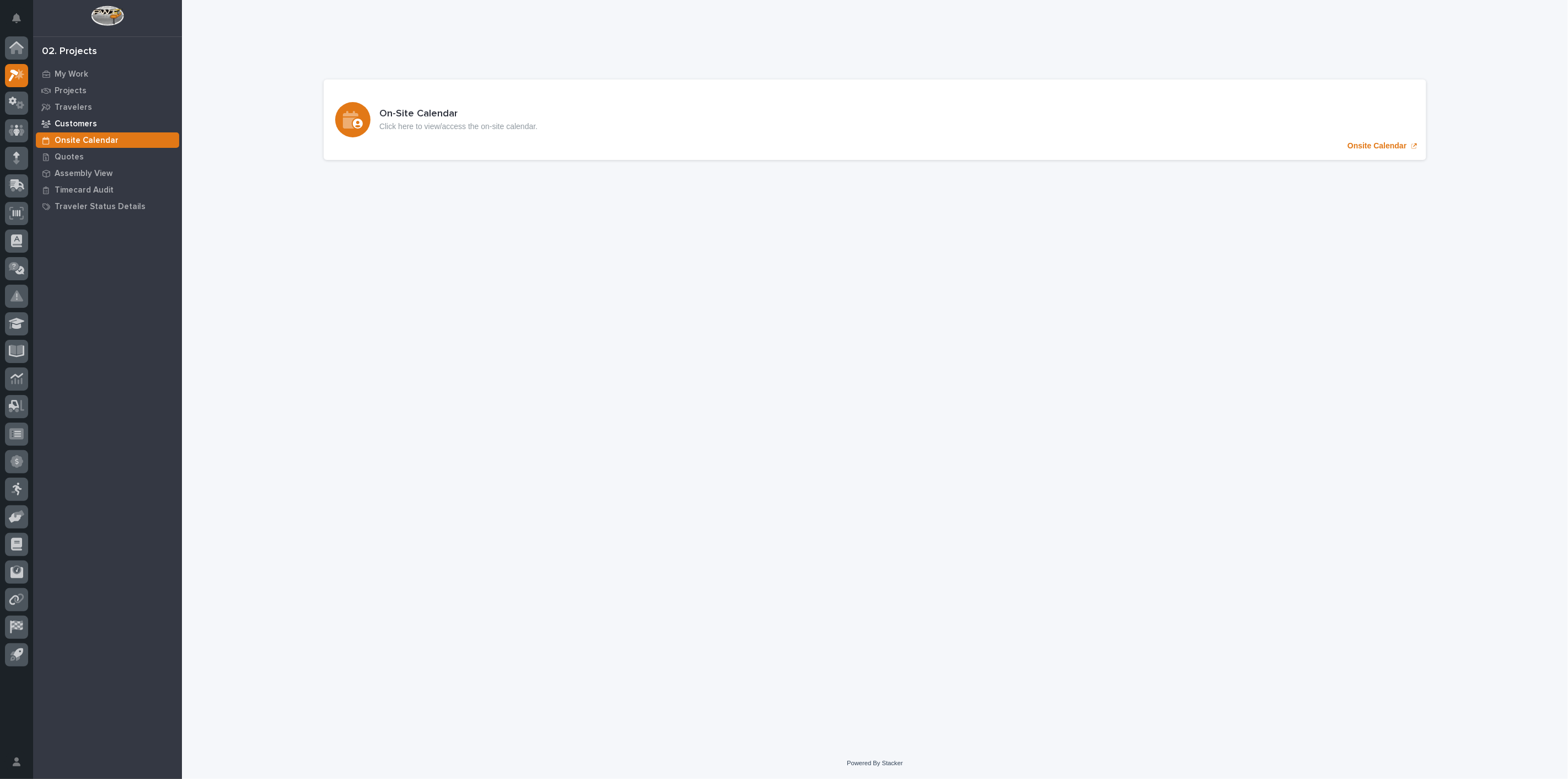
click at [85, 127] on p "Customers" at bounding box center [76, 123] width 42 height 10
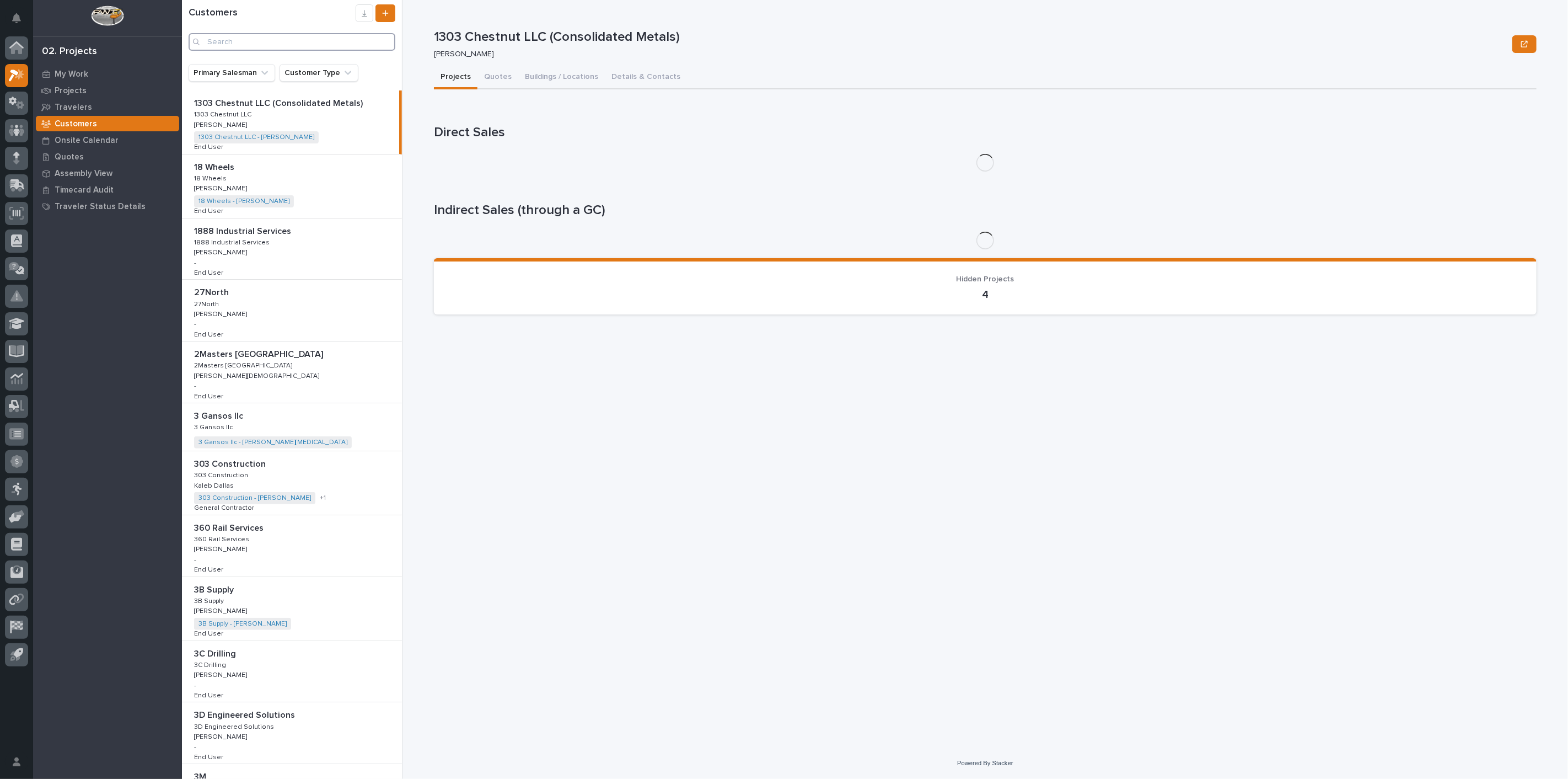
click at [267, 46] on input "Search" at bounding box center [292, 42] width 207 height 18
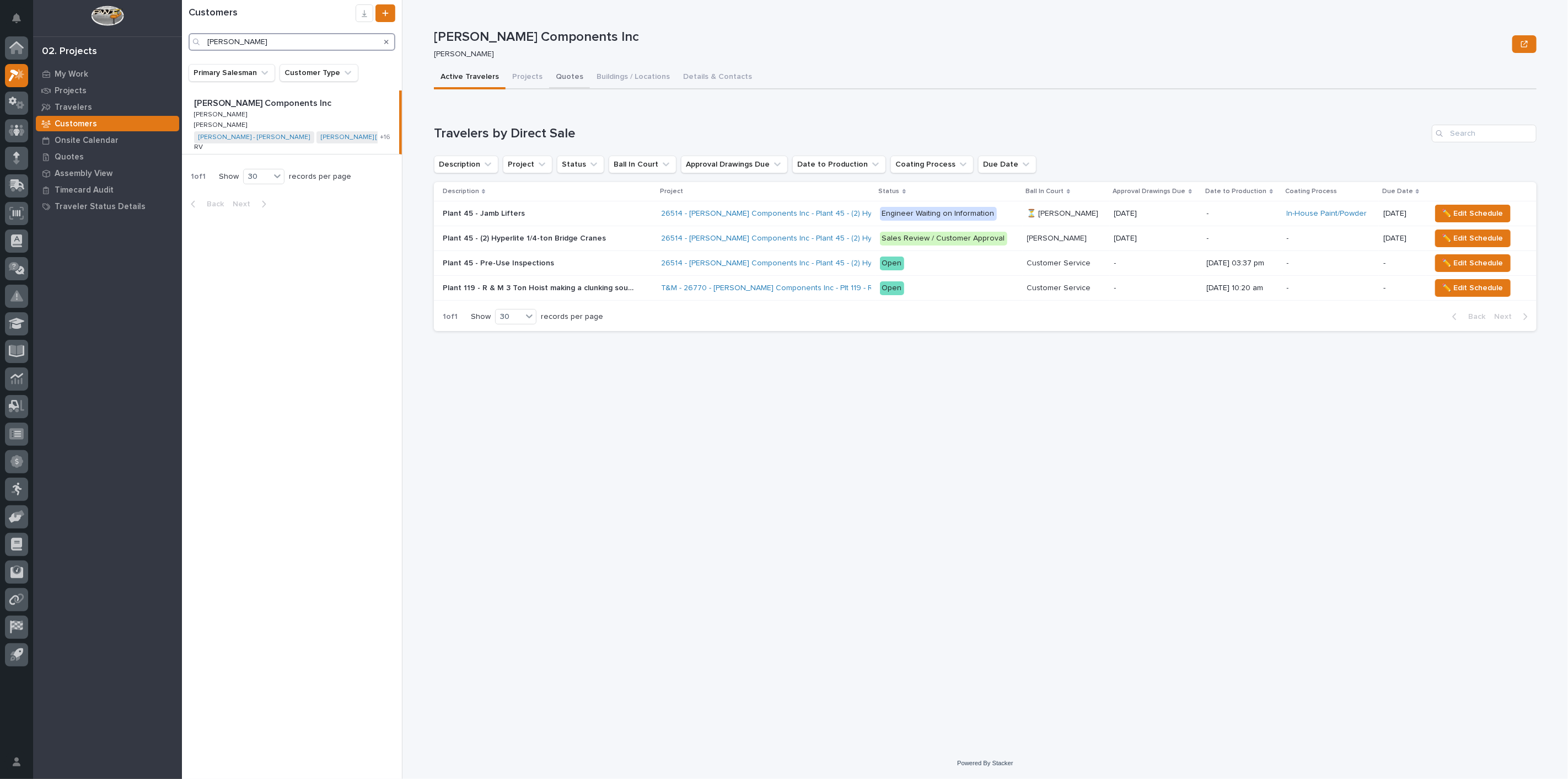
type input "[PERSON_NAME]"
click at [560, 79] on button "Quotes" at bounding box center [569, 78] width 41 height 23
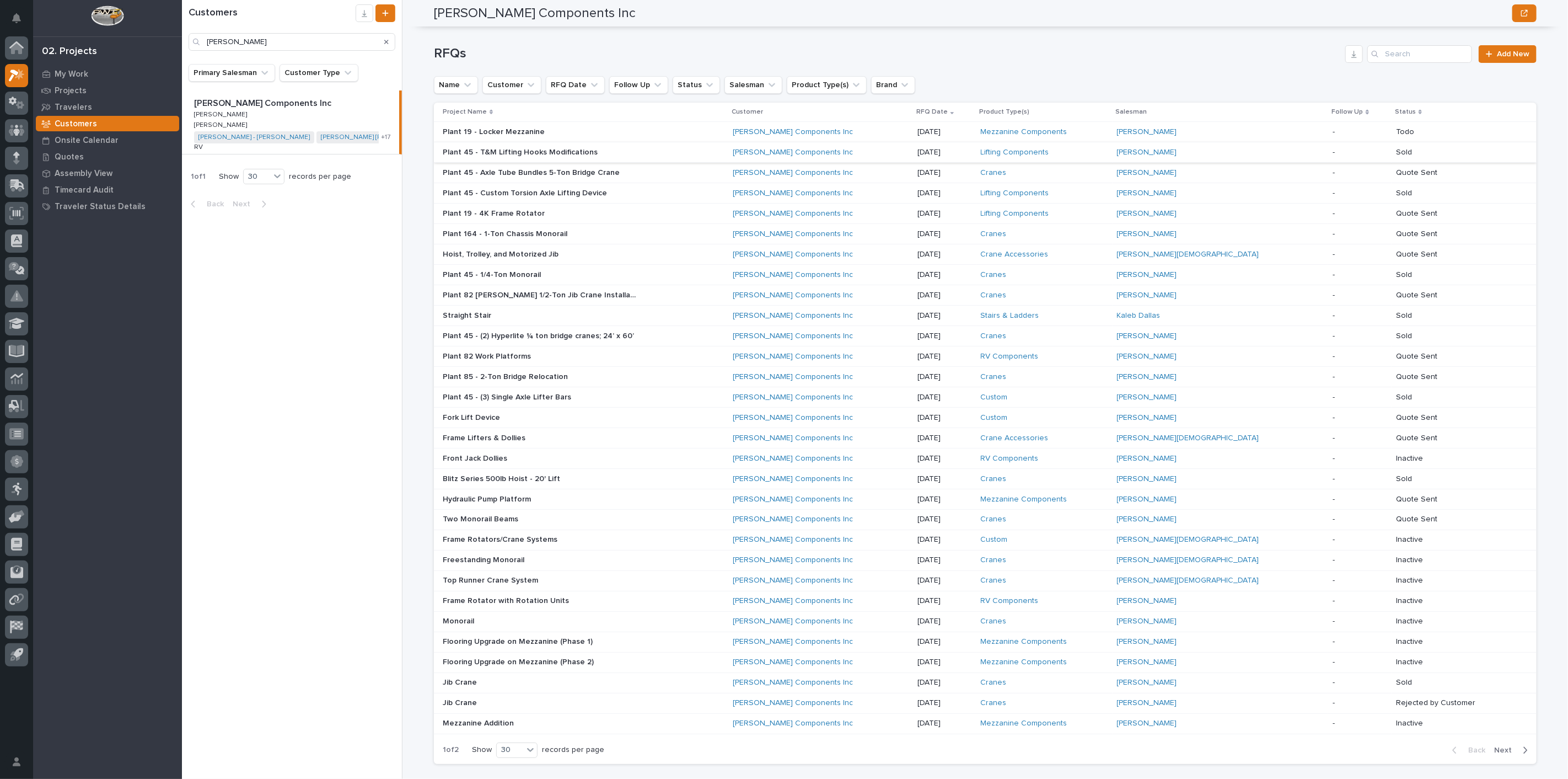
scroll to position [166, 0]
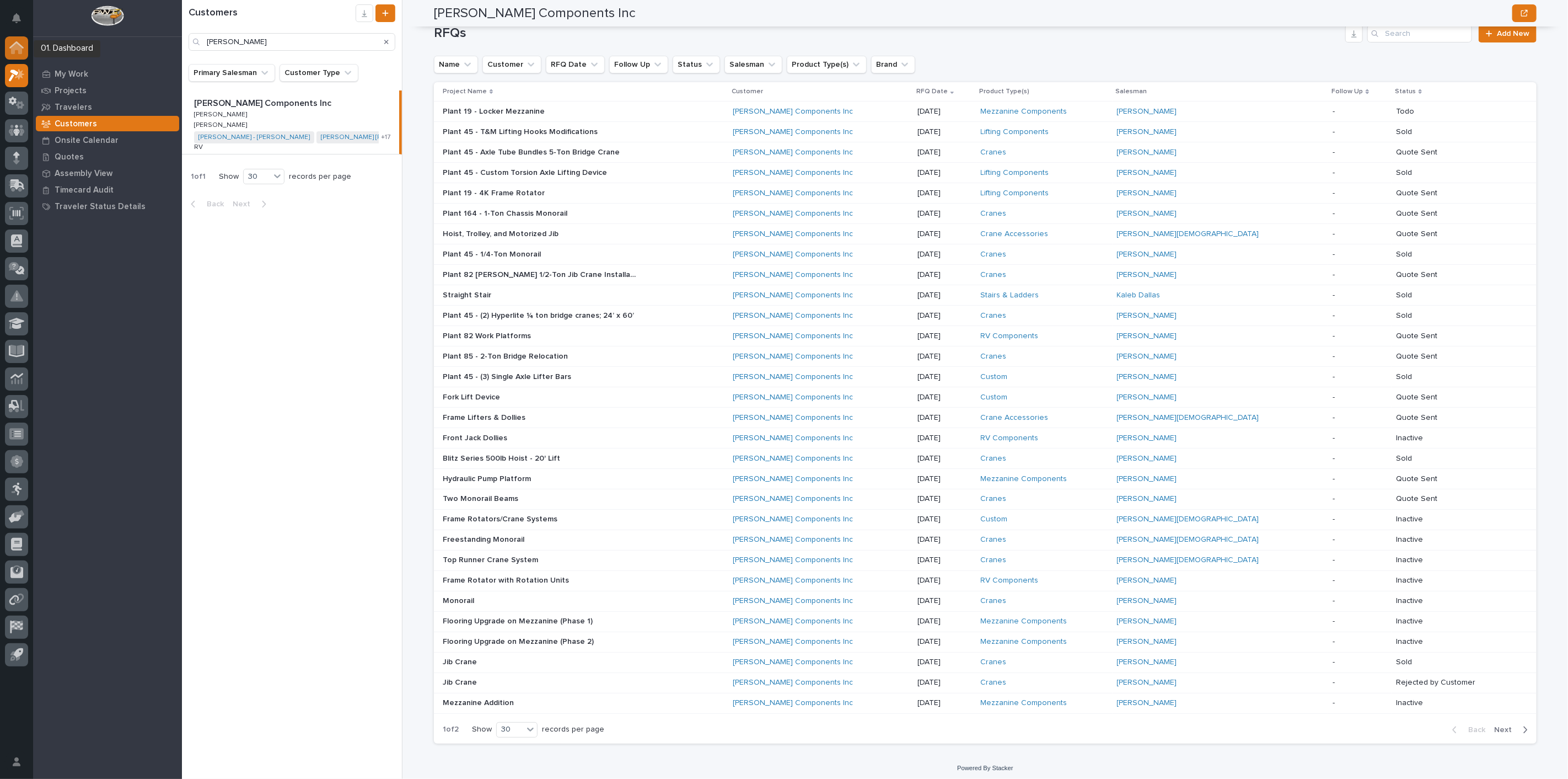
click at [13, 50] on icon at bounding box center [16, 49] width 11 height 11
